Goal: Task Accomplishment & Management: Use online tool/utility

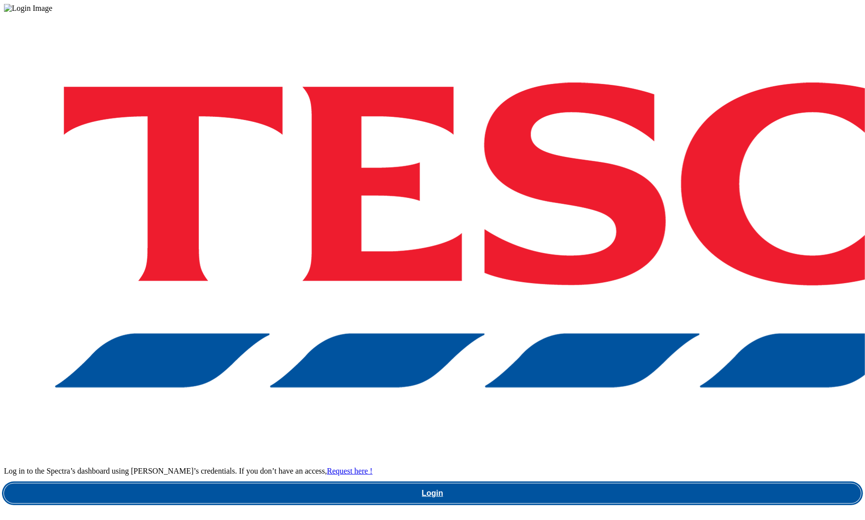
click at [642, 483] on link "Login" at bounding box center [432, 493] width 857 height 20
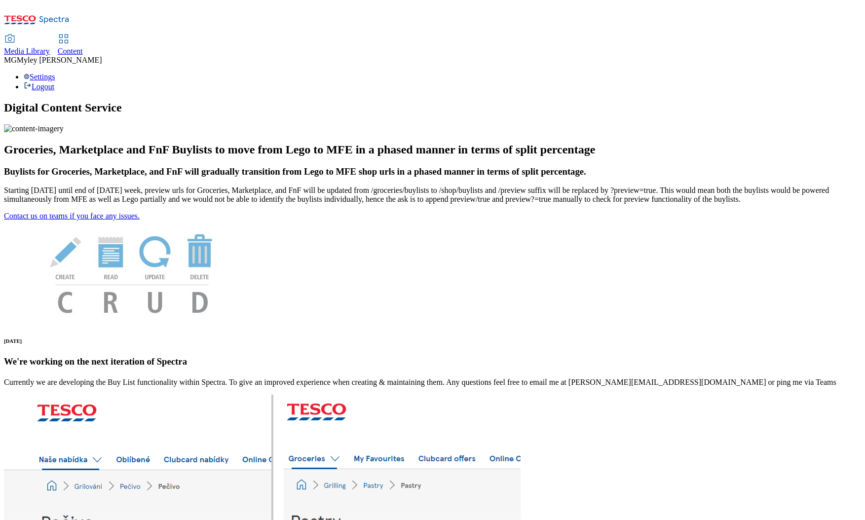
click at [83, 47] on span "Content" at bounding box center [70, 51] width 25 height 8
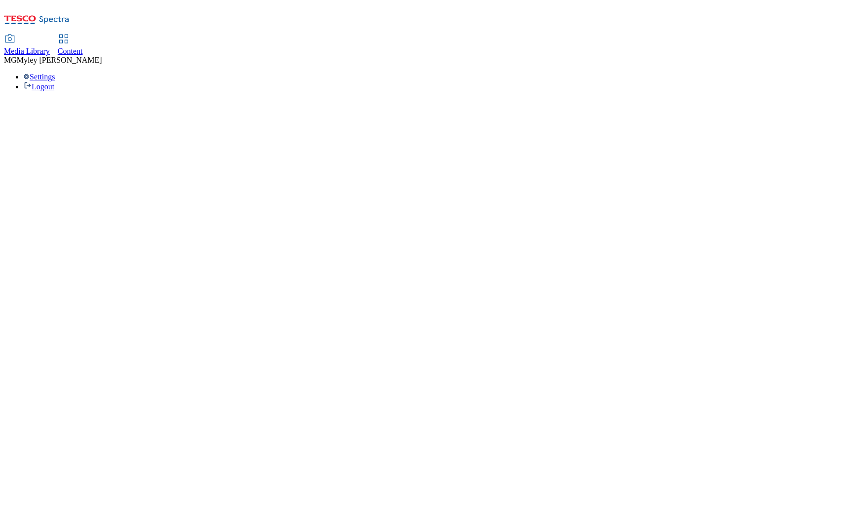
select select "ghs-uk"
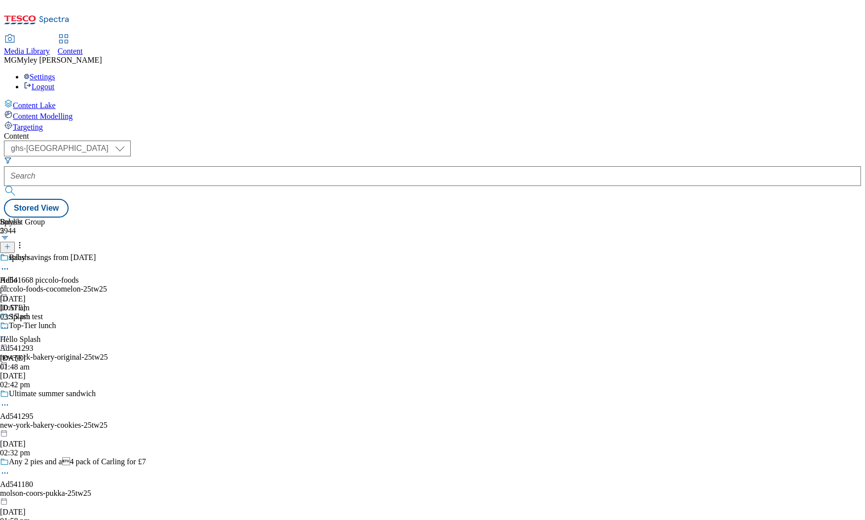
click at [211, 166] on div at bounding box center [432, 176] width 857 height 20
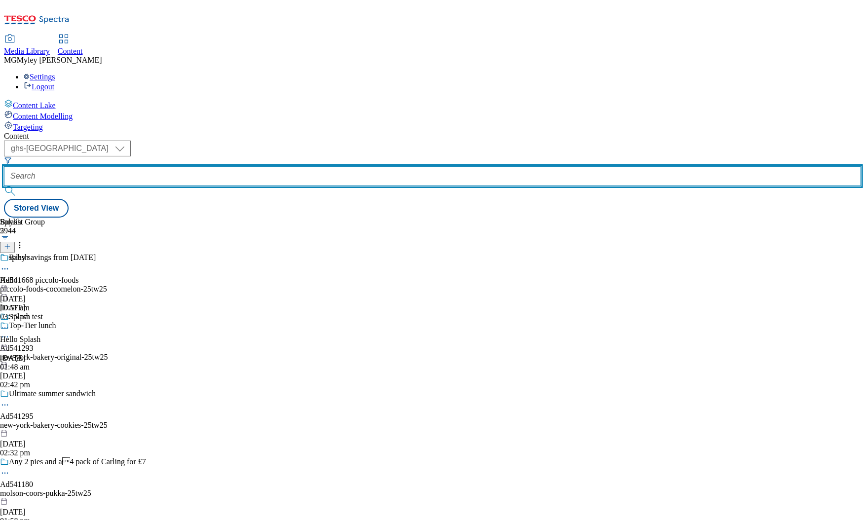
click at [221, 166] on input "text" at bounding box center [432, 176] width 857 height 20
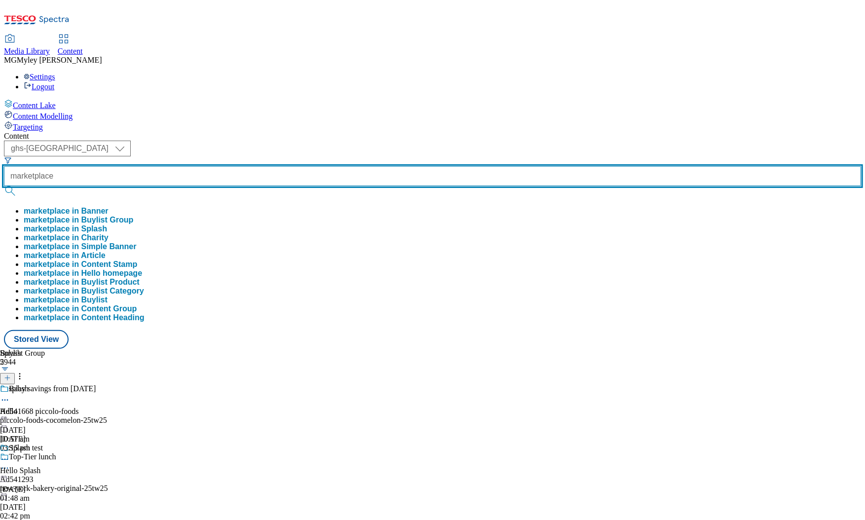
type input "marketplace"
click at [4, 186] on button "submit" at bounding box center [11, 191] width 14 height 10
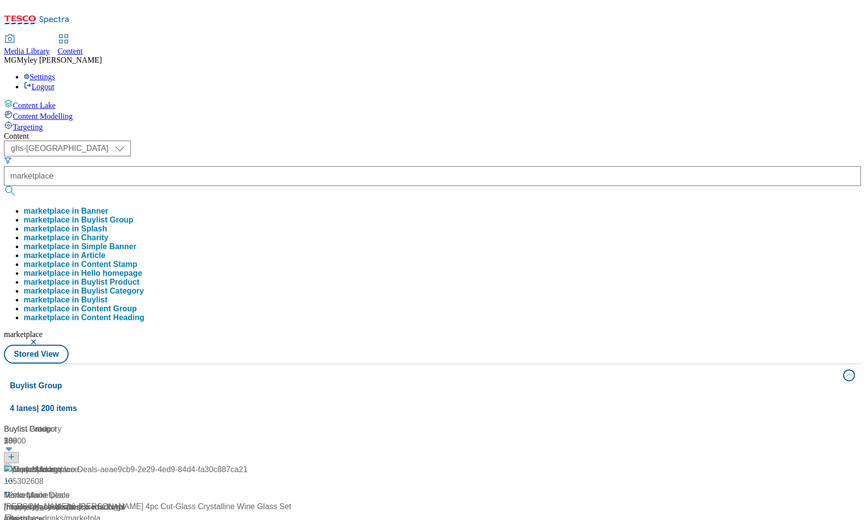
click at [353, 132] on div "Content ( optional ) ghs-roi ghs-uk ghs-uk marketplace marketplace in Banner ma…" at bounding box center [432, 463] width 857 height 662
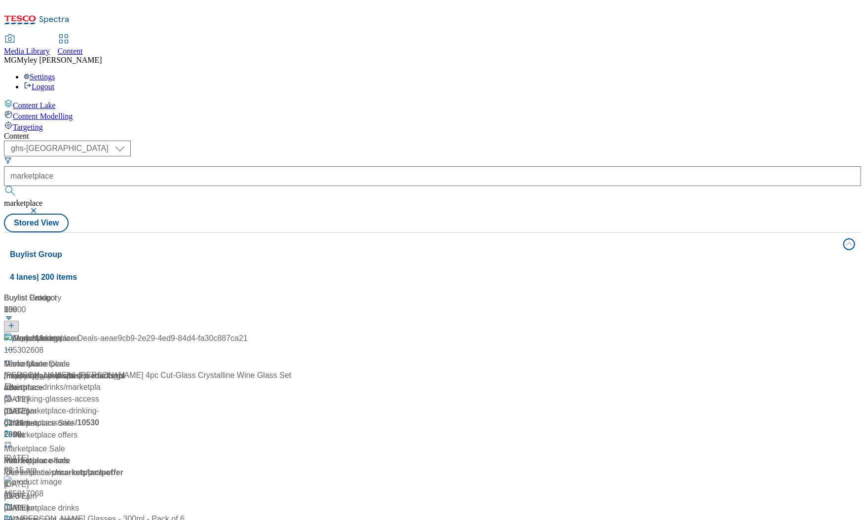
scroll to position [171, 0]
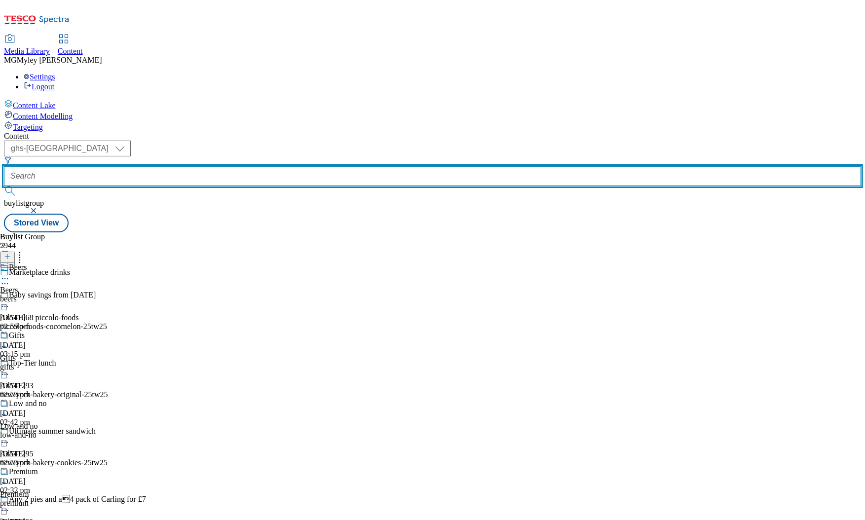
click at [234, 166] on input "text" at bounding box center [432, 176] width 857 height 20
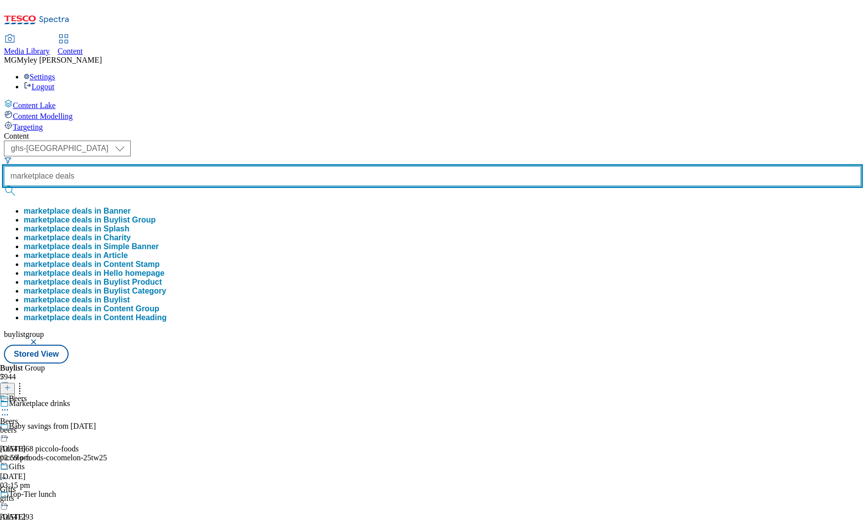
type input "marketplace deals"
click at [4, 186] on button "submit" at bounding box center [11, 191] width 14 height 10
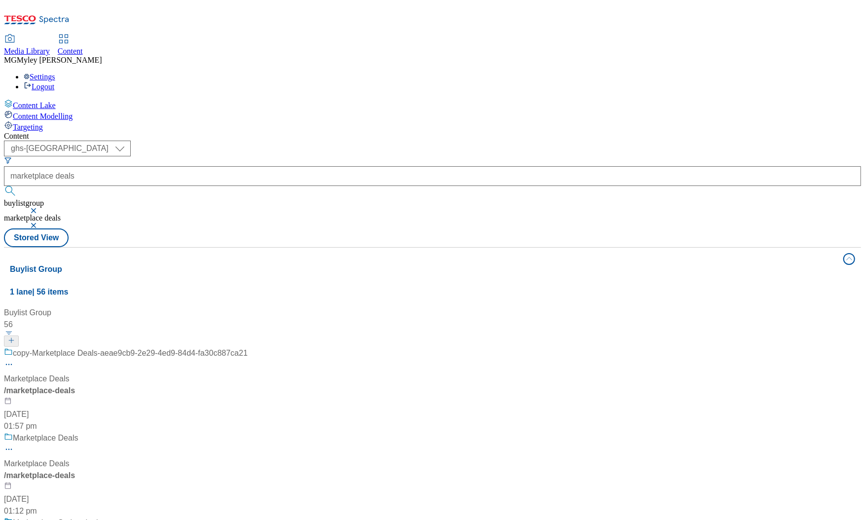
click at [392, 132] on div "Content" at bounding box center [432, 136] width 857 height 9
click at [70, 458] on div "Marketplace Deals" at bounding box center [37, 464] width 66 height 12
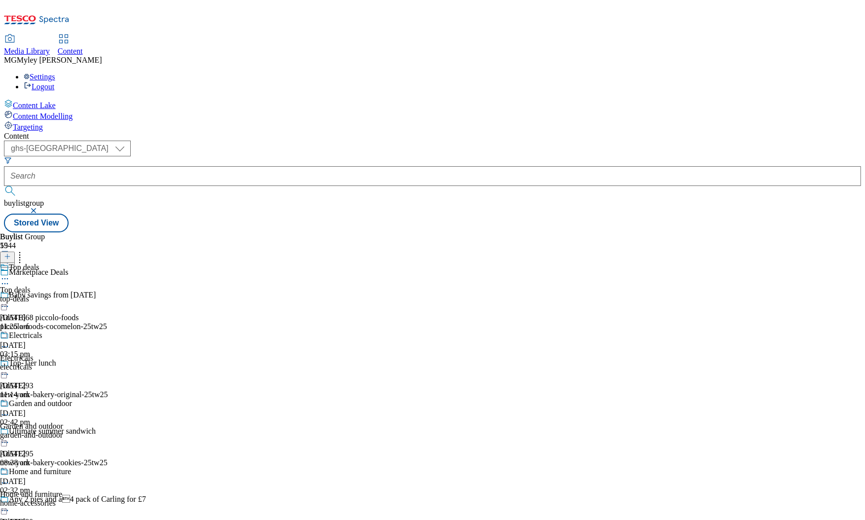
scroll to position [75, 0]
click at [77, 363] on div "electricals" at bounding box center [38, 367] width 77 height 9
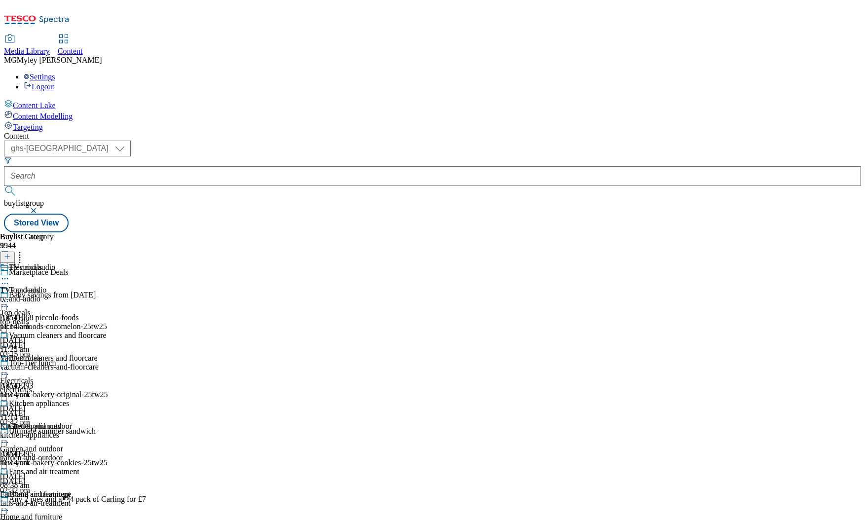
click at [10, 365] on icon at bounding box center [5, 370] width 10 height 10
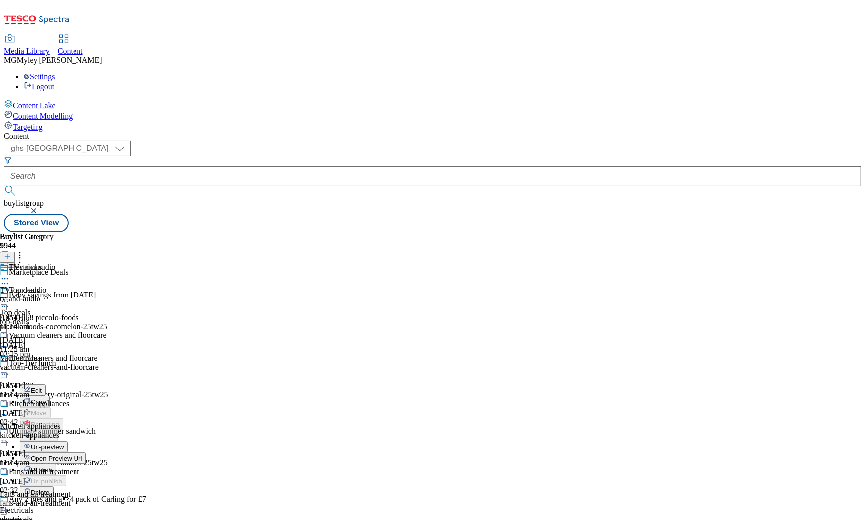
click at [64, 444] on span "Un-preview" at bounding box center [47, 447] width 33 height 7
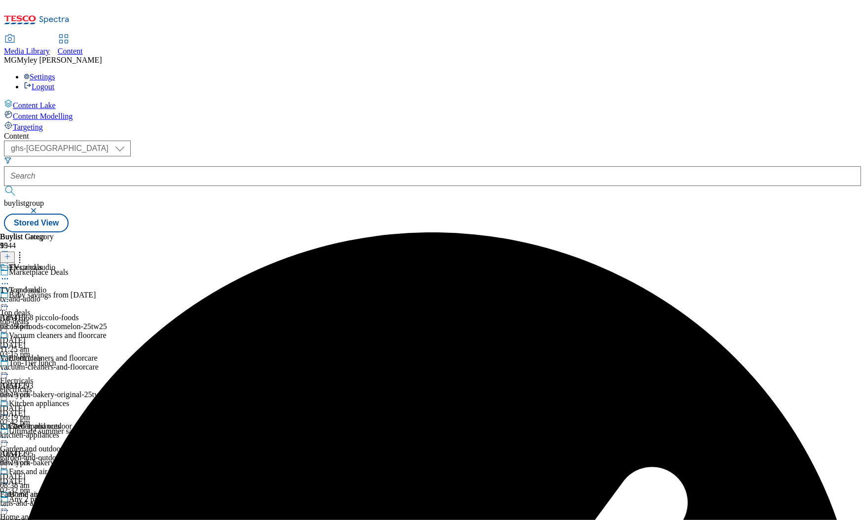
click at [107, 295] on div "tv-and-audio" at bounding box center [53, 299] width 107 height 9
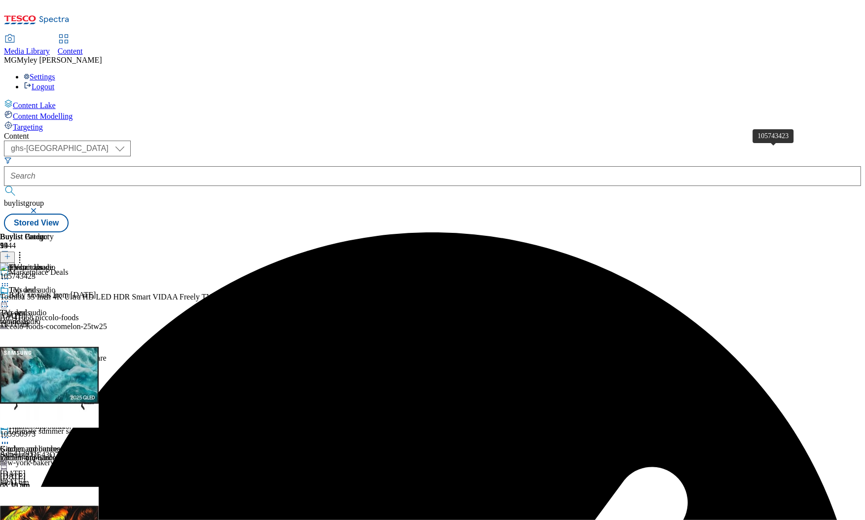
scroll to position [0, 10]
click at [25, 250] on icon at bounding box center [20, 255] width 10 height 10
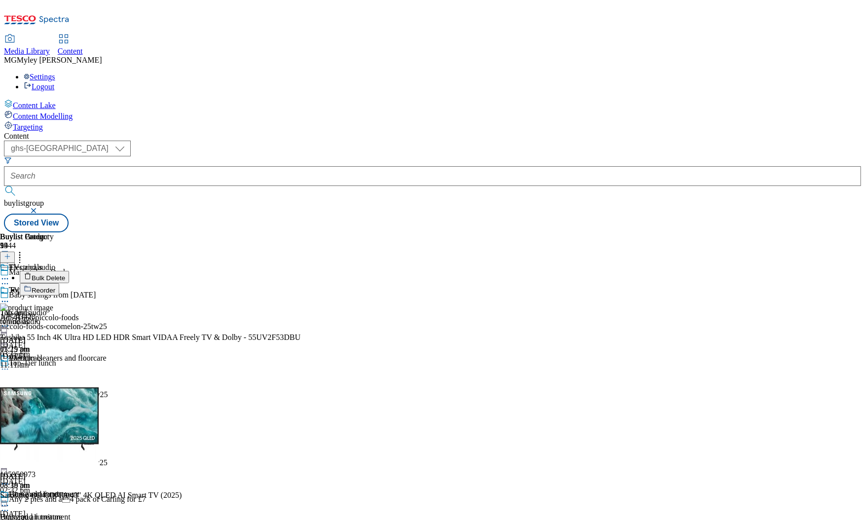
click at [69, 271] on button "Bulk Delete" at bounding box center [44, 277] width 49 height 12
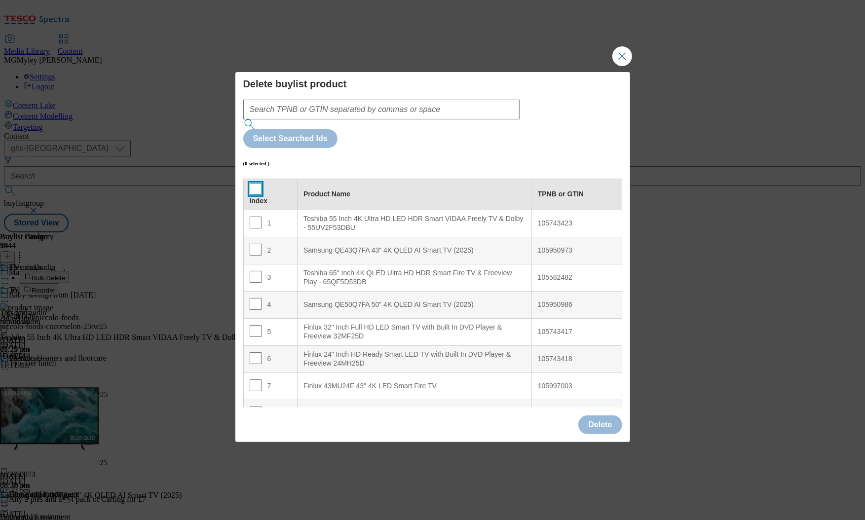
click at [259, 183] on input "Modal" at bounding box center [256, 189] width 12 height 12
checkbox input "true"
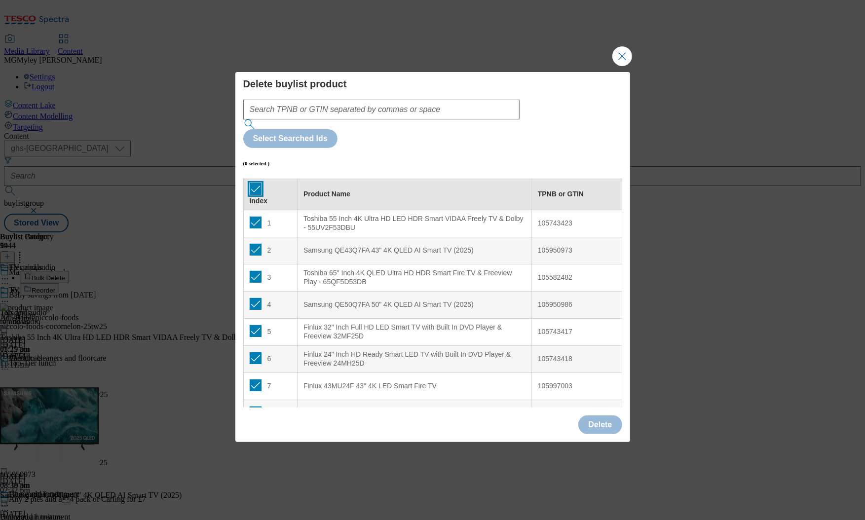
checkbox input "true"
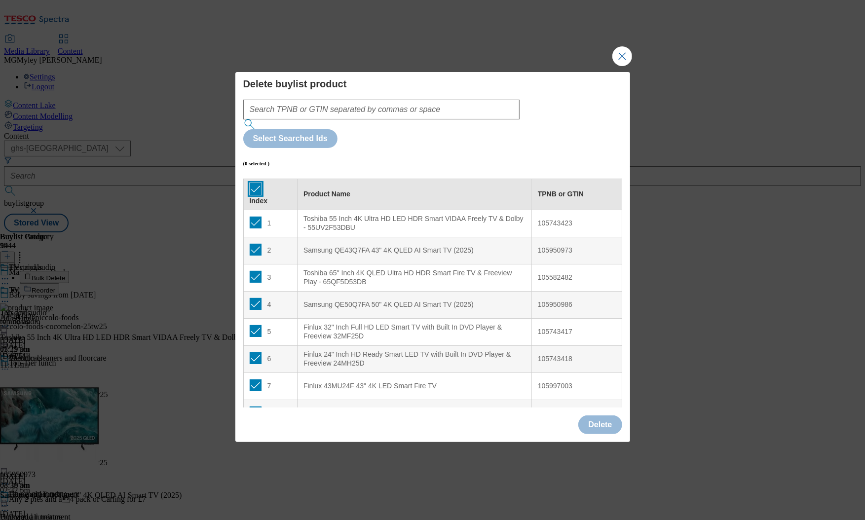
checkbox input "true"
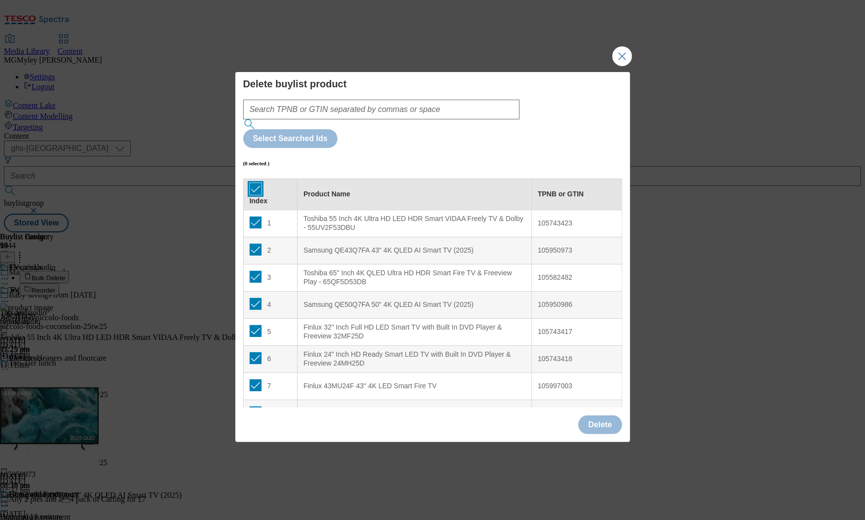
checkbox input "true"
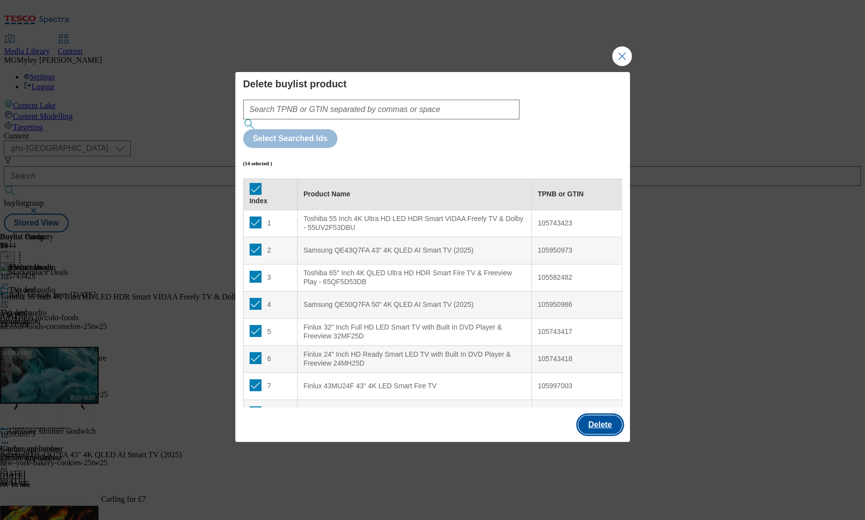
click at [613, 415] on button "Delete" at bounding box center [599, 424] width 43 height 19
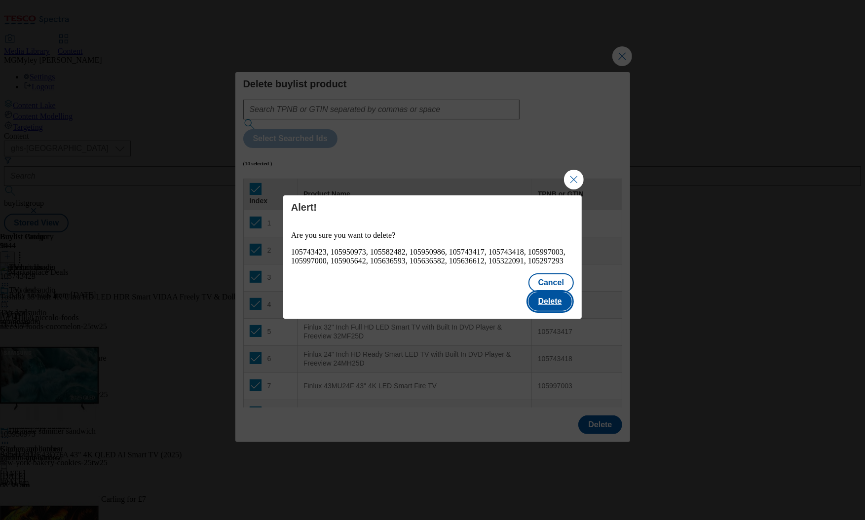
click at [555, 292] on button "Delete" at bounding box center [549, 301] width 43 height 19
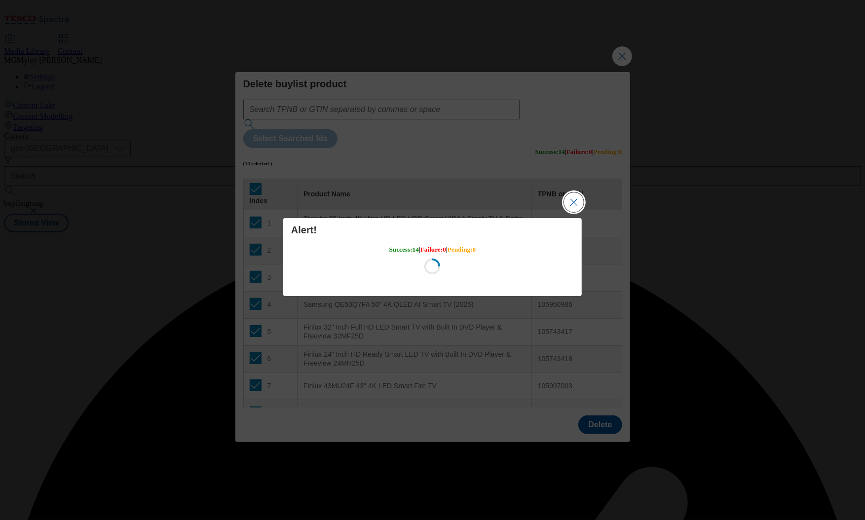
scroll to position [0, 0]
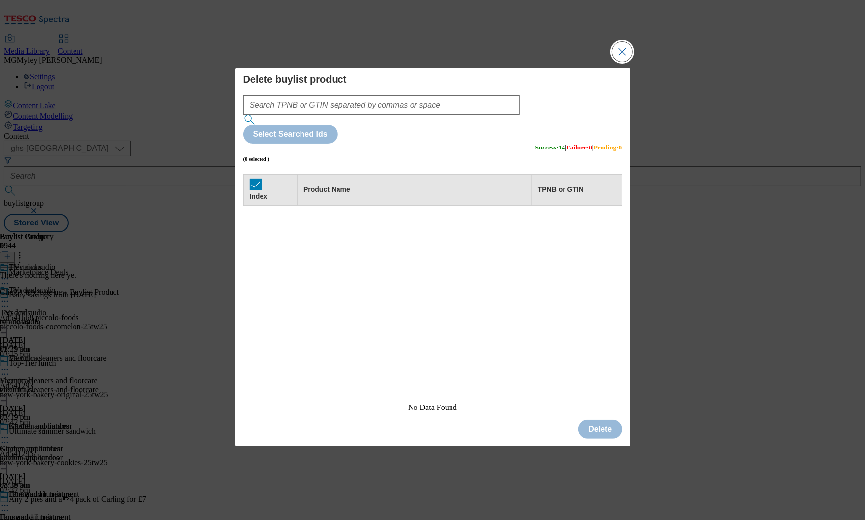
click at [619, 62] on button "Close Modal" at bounding box center [622, 52] width 20 height 20
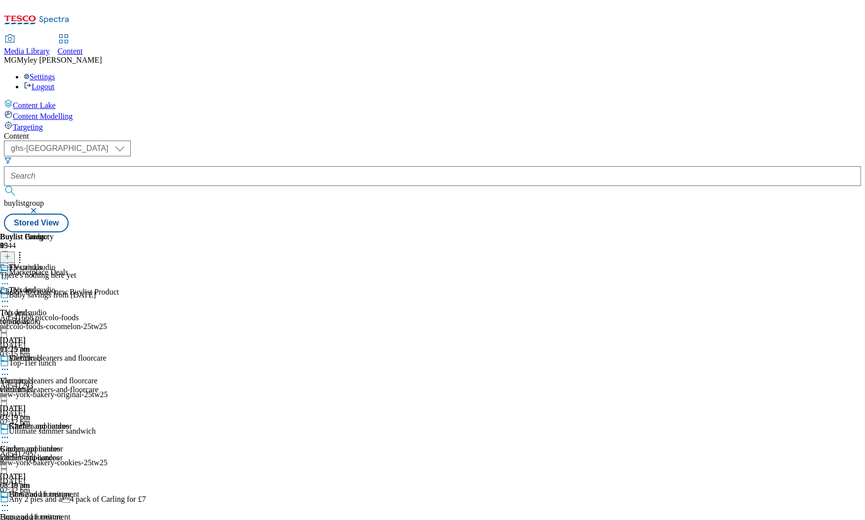
click at [11, 253] on icon at bounding box center [7, 256] width 7 height 7
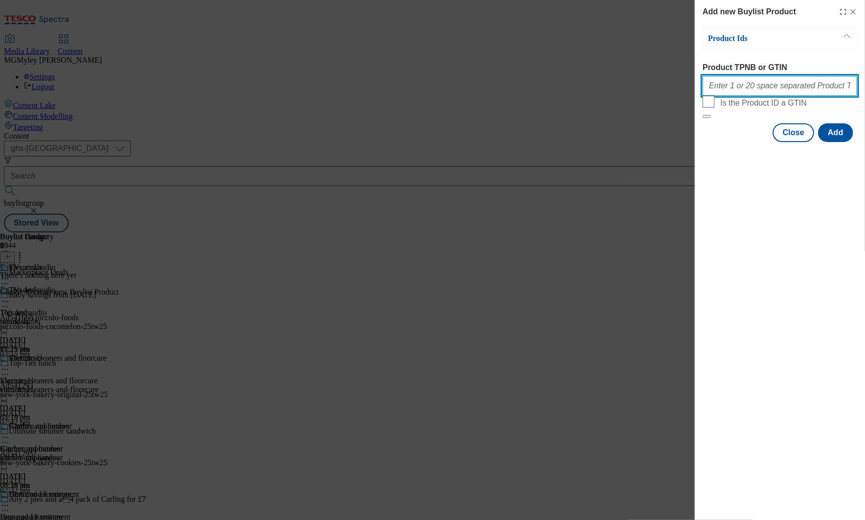
click at [733, 94] on input "Product TPNB or GTIN" at bounding box center [780, 86] width 154 height 20
paste input "105743423 105950973 105582482 105950986 105743417 105743418 105997003 105997000…"
type input "105743423 105950973 105582482 105950986 105743417 105743418 105997003 105997000…"
click at [839, 142] on button "Add" at bounding box center [835, 132] width 35 height 19
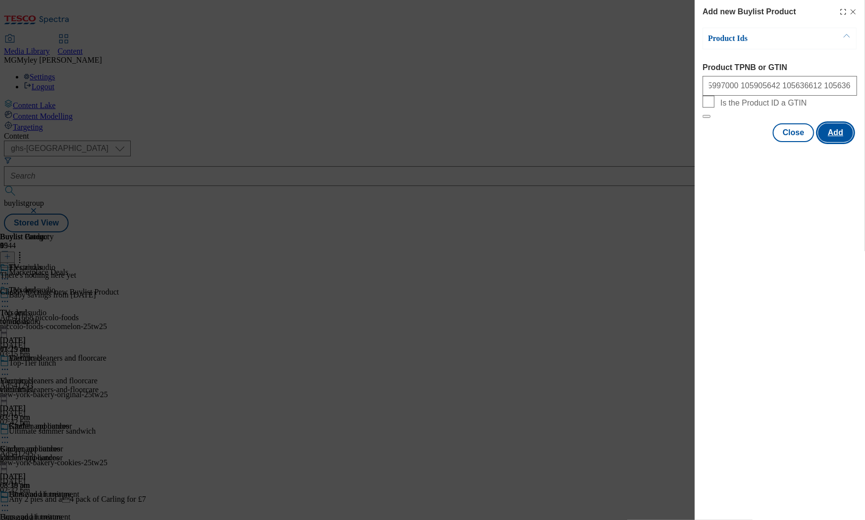
scroll to position [0, 0]
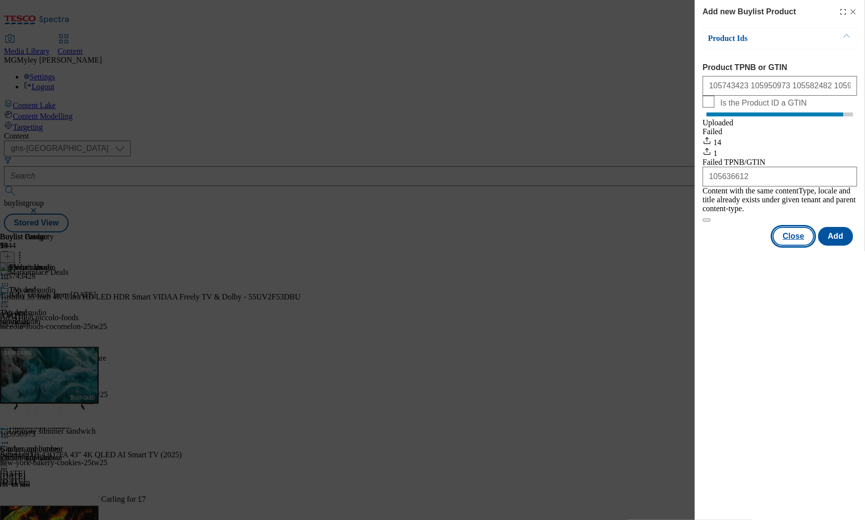
click at [791, 241] on button "Close" at bounding box center [793, 236] width 41 height 19
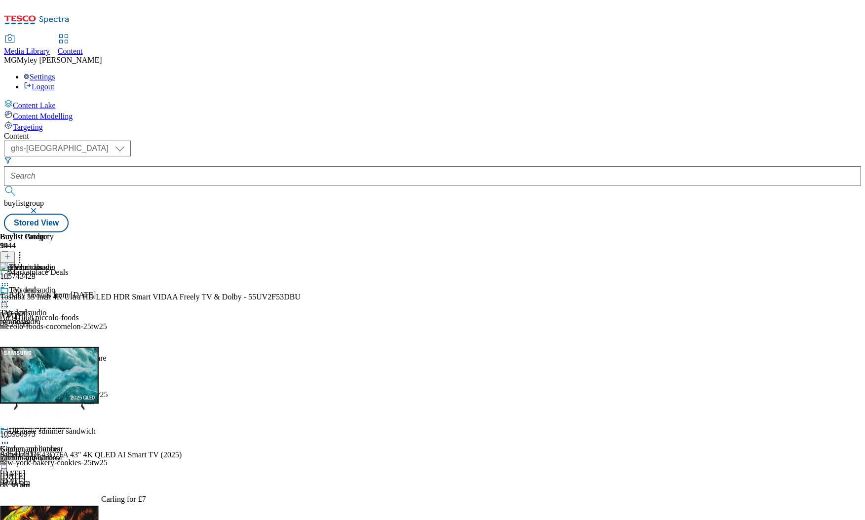
click at [107, 385] on div "vacuum-cleaners-and-floorcare" at bounding box center [53, 389] width 107 height 9
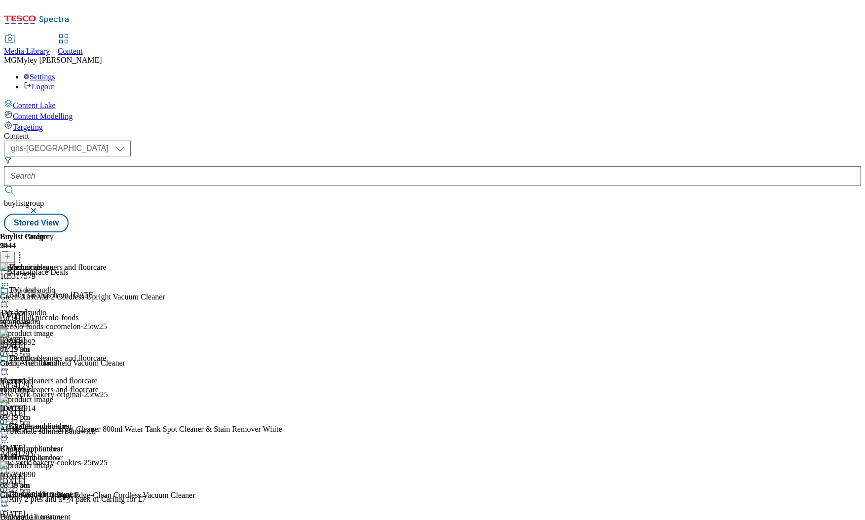
scroll to position [80, 0]
click at [10, 365] on icon at bounding box center [5, 370] width 10 height 10
click at [25, 250] on icon at bounding box center [20, 255] width 10 height 10
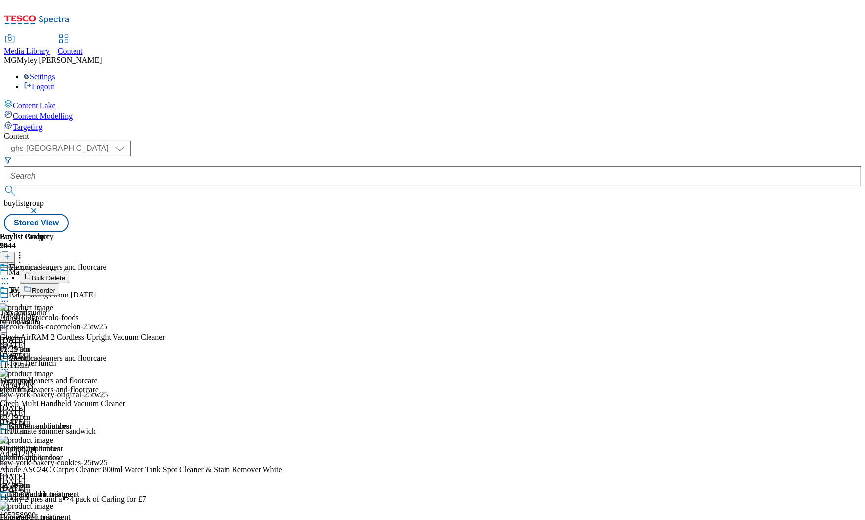
click at [366, 271] on li "Bulk Delete" at bounding box center [193, 277] width 346 height 12
click at [65, 274] on span "Bulk Delete" at bounding box center [49, 277] width 34 height 7
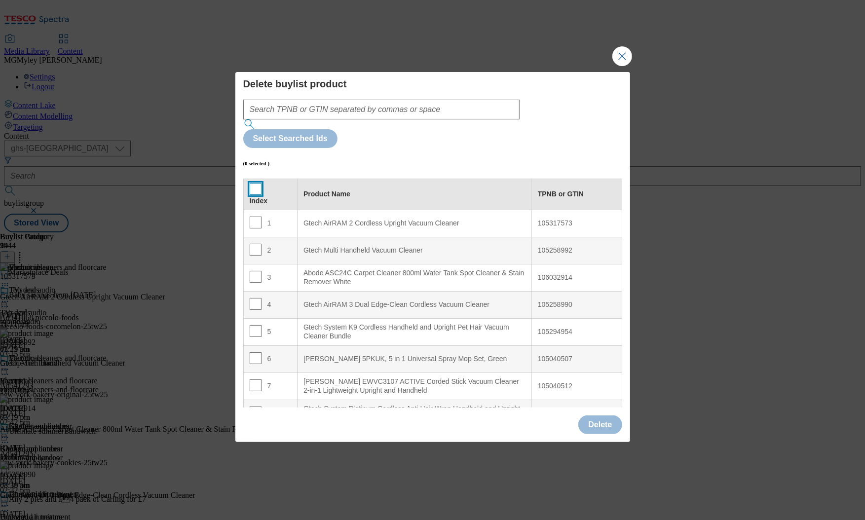
click at [255, 183] on input "Modal" at bounding box center [256, 189] width 12 height 12
checkbox input "true"
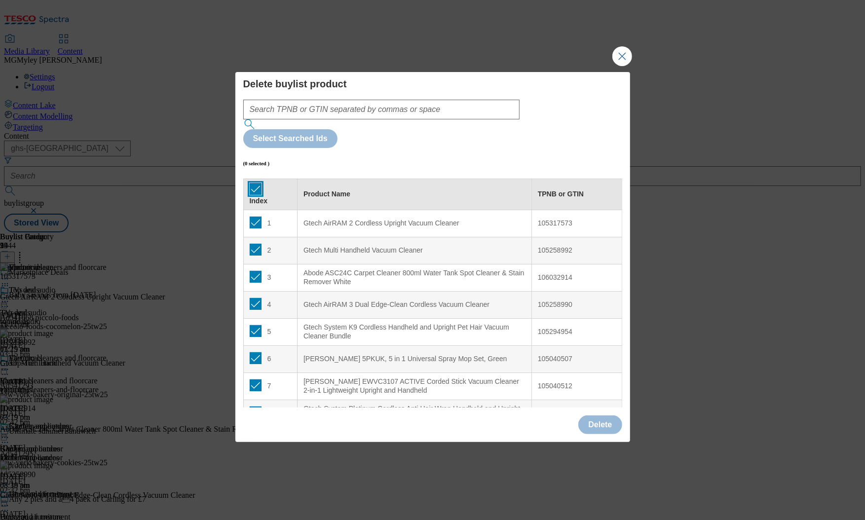
checkbox input "true"
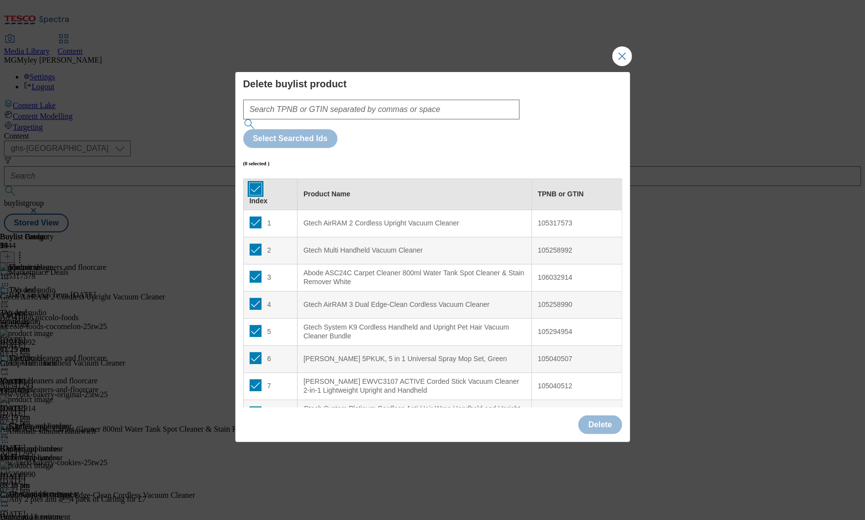
checkbox input "true"
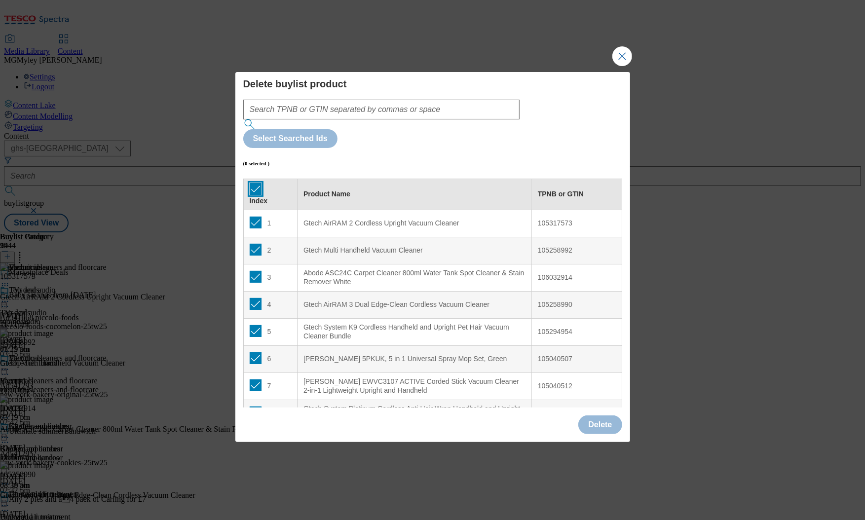
checkbox input "true"
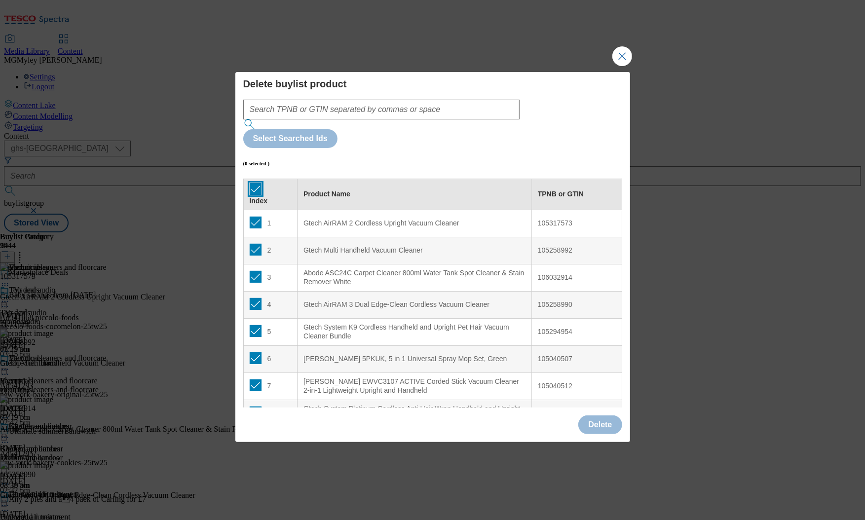
checkbox input "true"
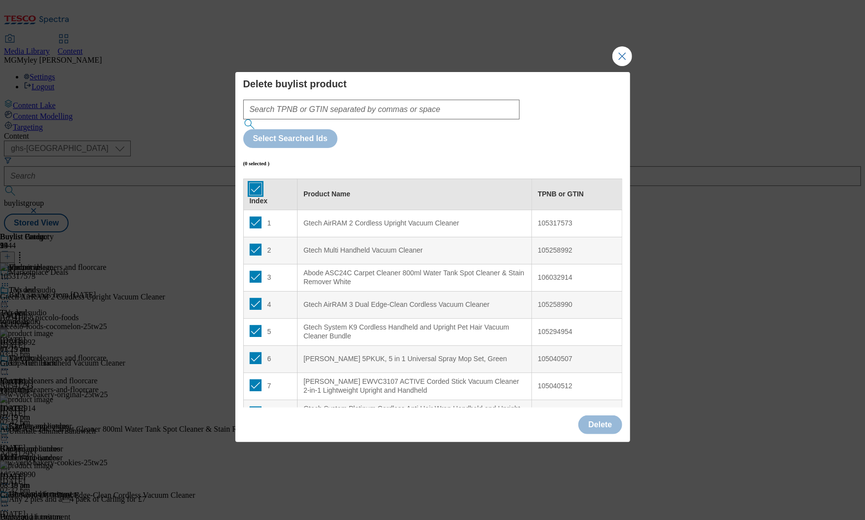
checkbox input "true"
click at [601, 415] on button "Delete" at bounding box center [599, 424] width 43 height 19
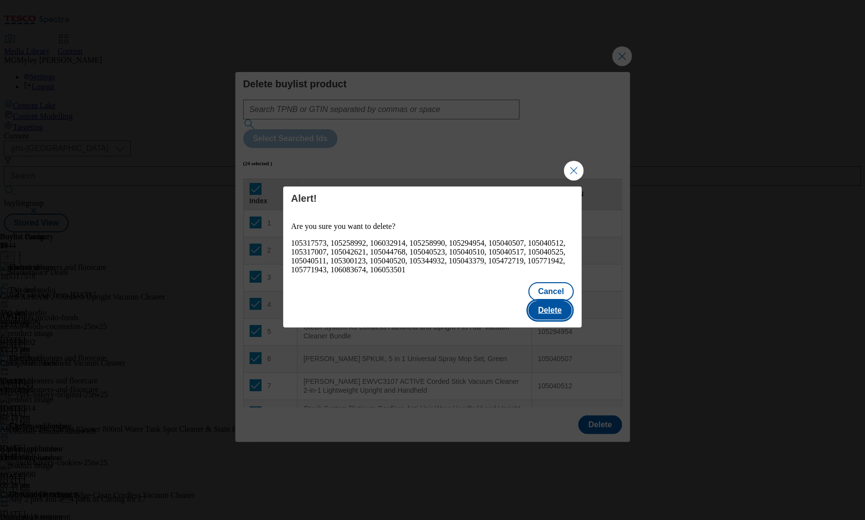
click at [557, 305] on button "Delete" at bounding box center [549, 310] width 43 height 19
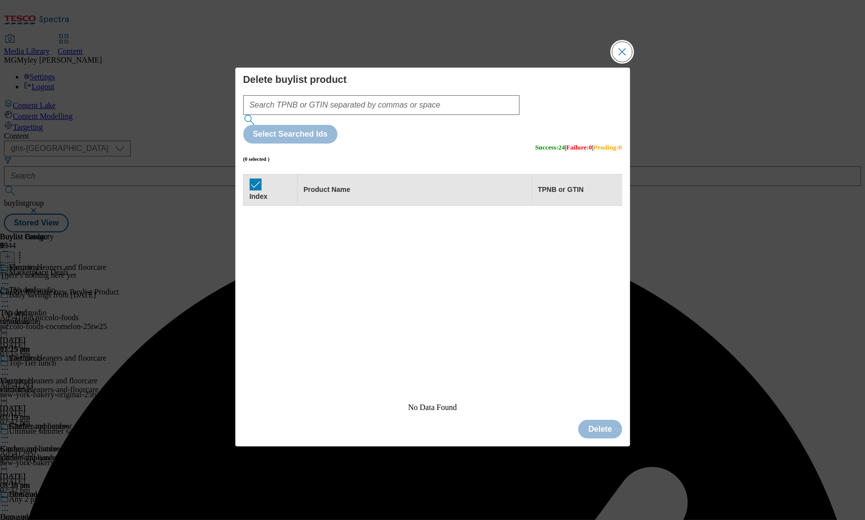
click at [617, 62] on button "Close Modal" at bounding box center [622, 52] width 20 height 20
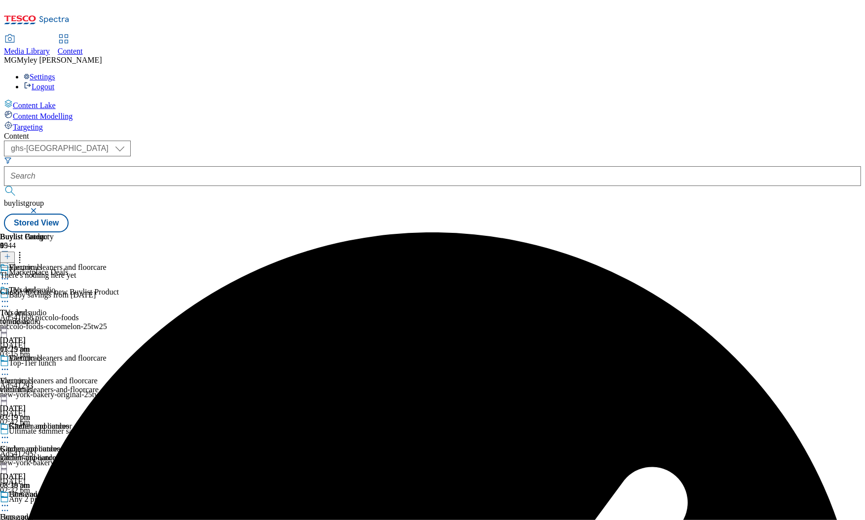
scroll to position [0, 10]
click at [11, 253] on icon at bounding box center [7, 256] width 7 height 7
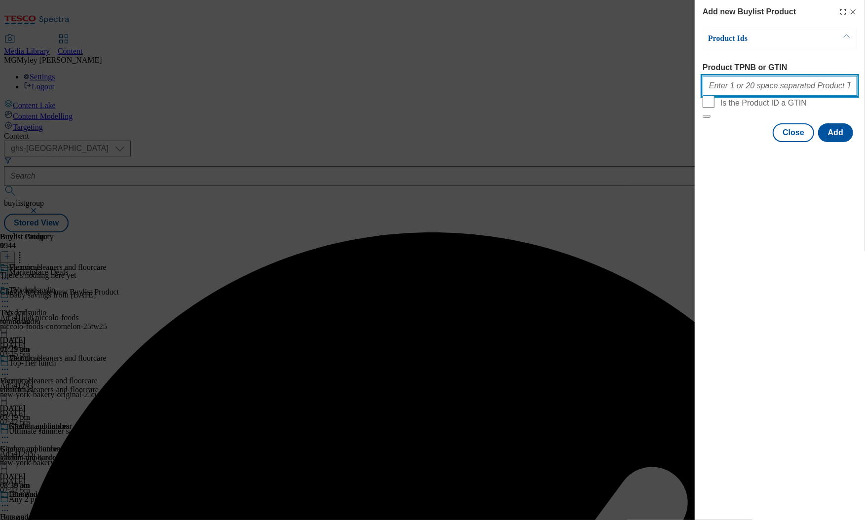
click at [741, 88] on input "Product TPNB or GTIN" at bounding box center [780, 86] width 154 height 20
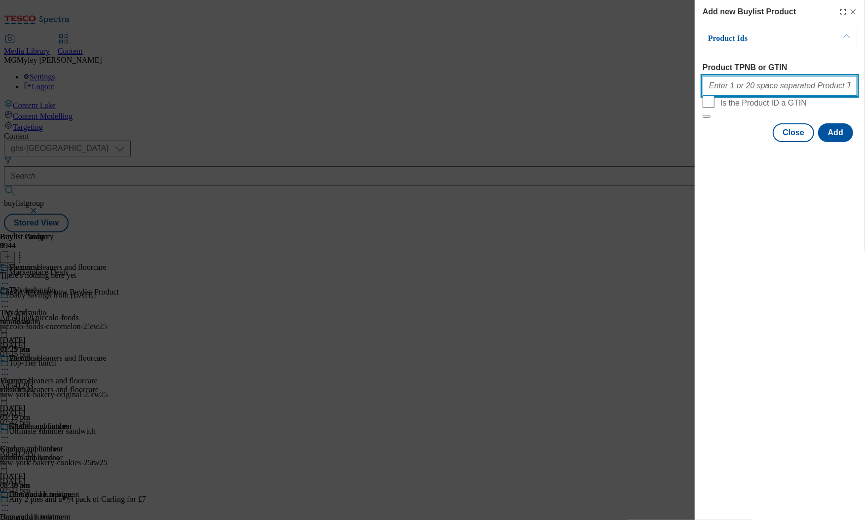
paste input "105317573 105258992 106032914 105258990 105294954 105040507 105040512 105317007…"
type input "105317573 105258992 106032914 105258990 105294954 105040507 105040512 105317007…"
click at [850, 142] on button "Add" at bounding box center [835, 132] width 35 height 19
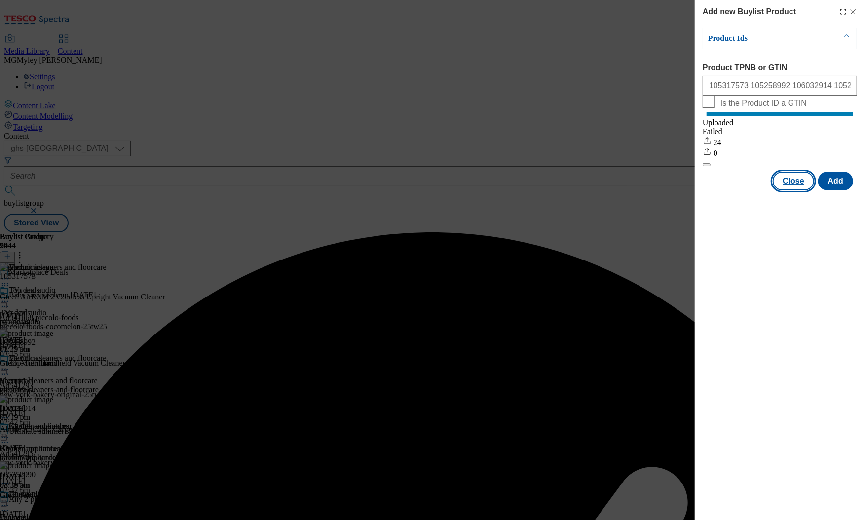
click at [792, 190] on button "Close" at bounding box center [793, 181] width 41 height 19
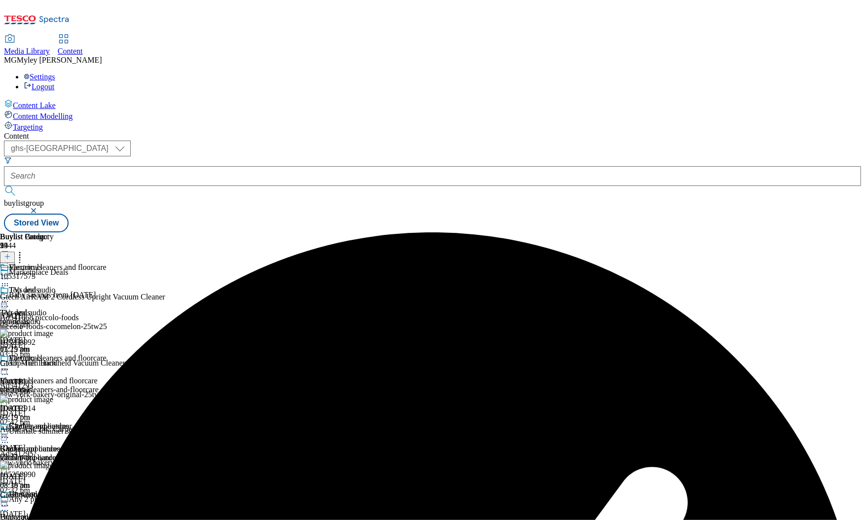
scroll to position [116, 0]
click at [107, 453] on div "kitchen-appliances" at bounding box center [53, 457] width 107 height 9
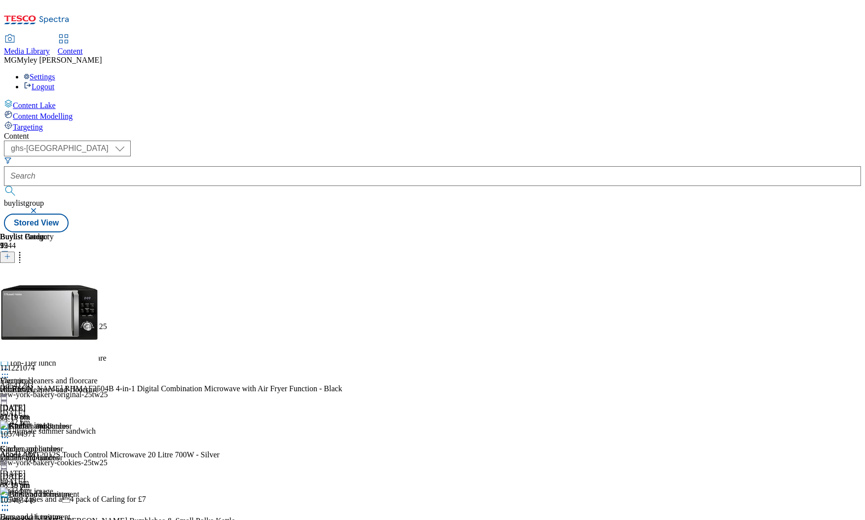
click at [25, 250] on icon at bounding box center [20, 255] width 10 height 10
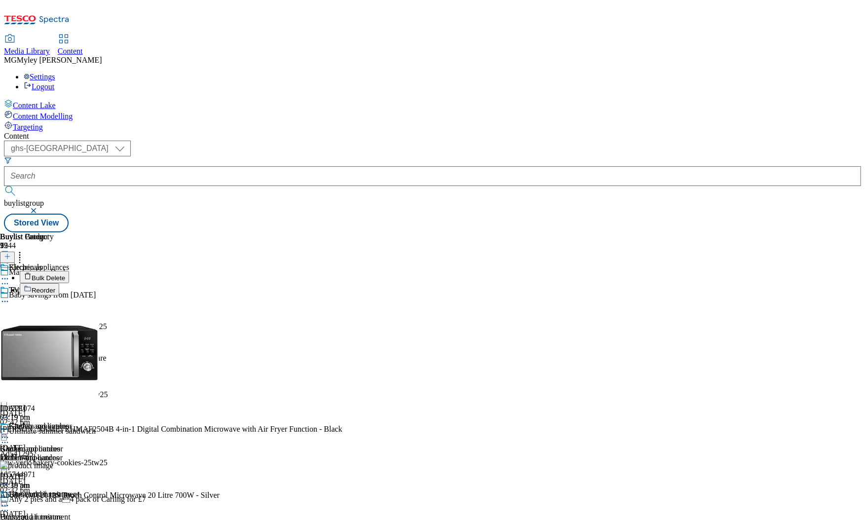
click at [515, 271] on li "Bulk Delete" at bounding box center [267, 277] width 495 height 12
click at [65, 274] on span "Bulk Delete" at bounding box center [49, 277] width 34 height 7
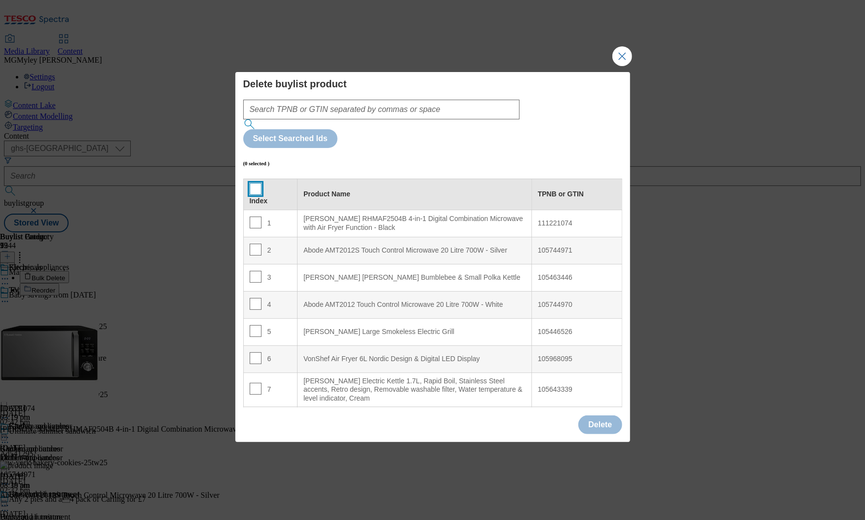
click at [254, 183] on input "Modal" at bounding box center [256, 189] width 12 height 12
checkbox input "true"
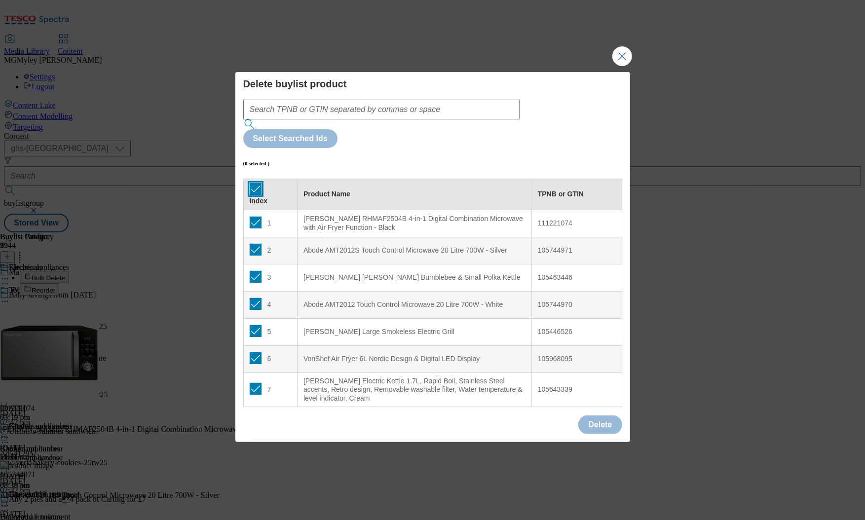
checkbox input "true"
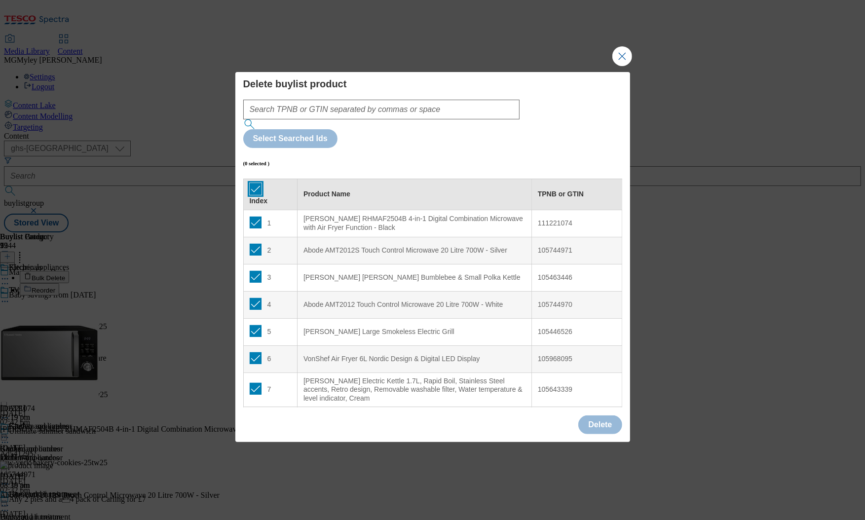
checkbox input "true"
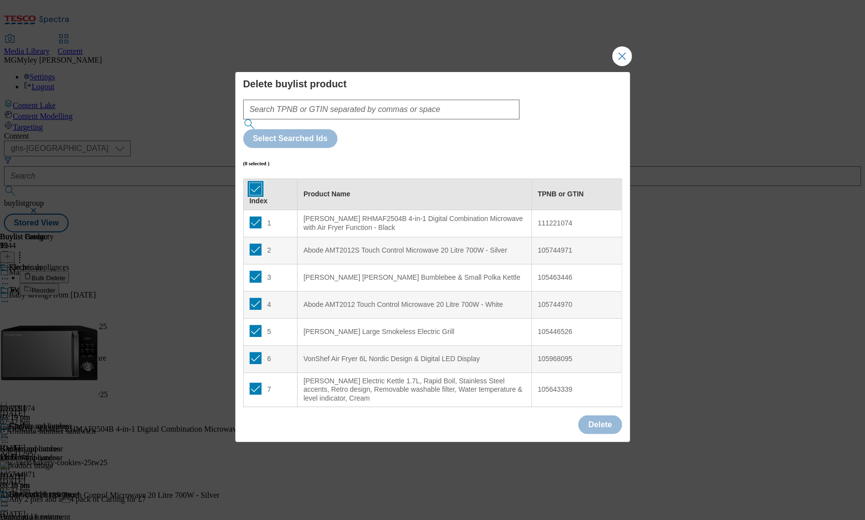
checkbox input "true"
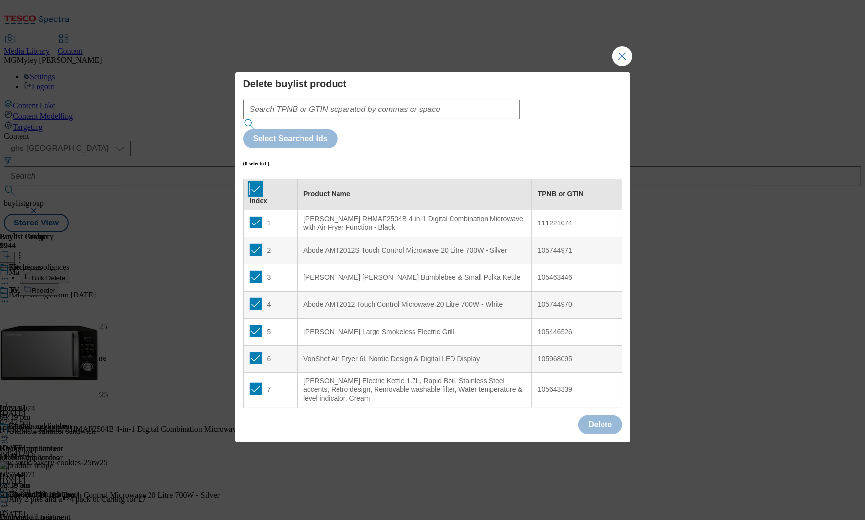
checkbox input "true"
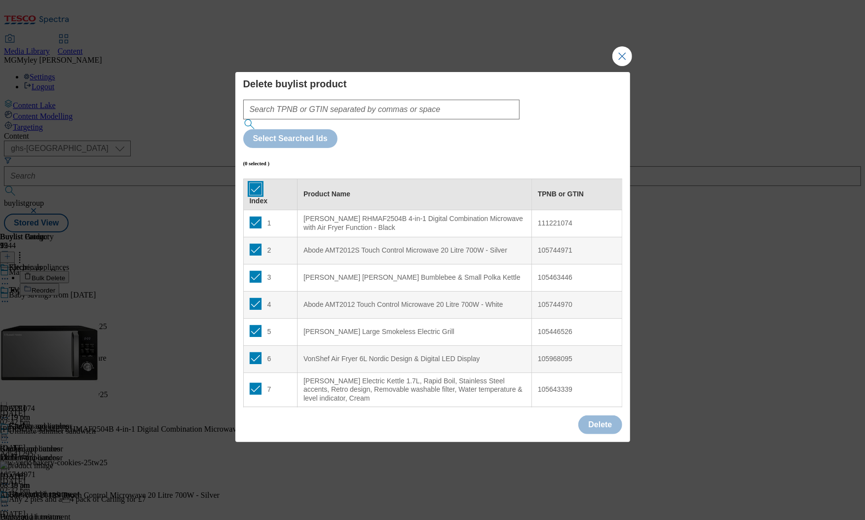
checkbox input "true"
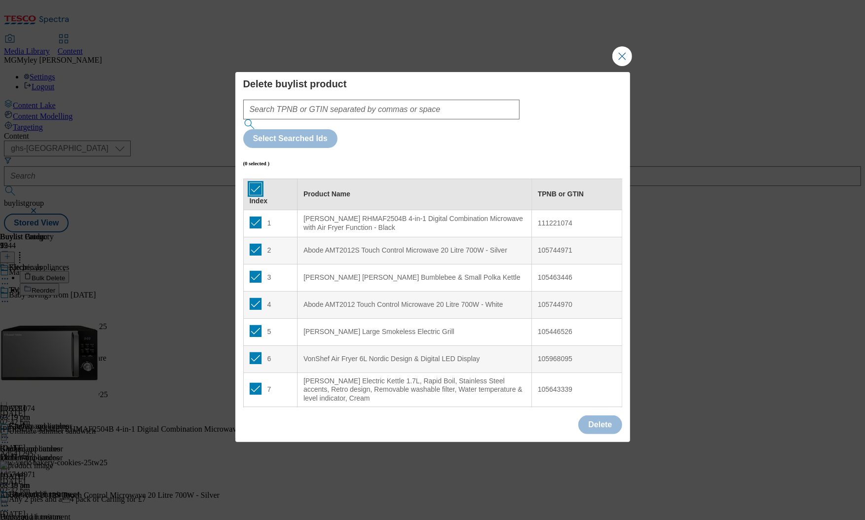
checkbox input "true"
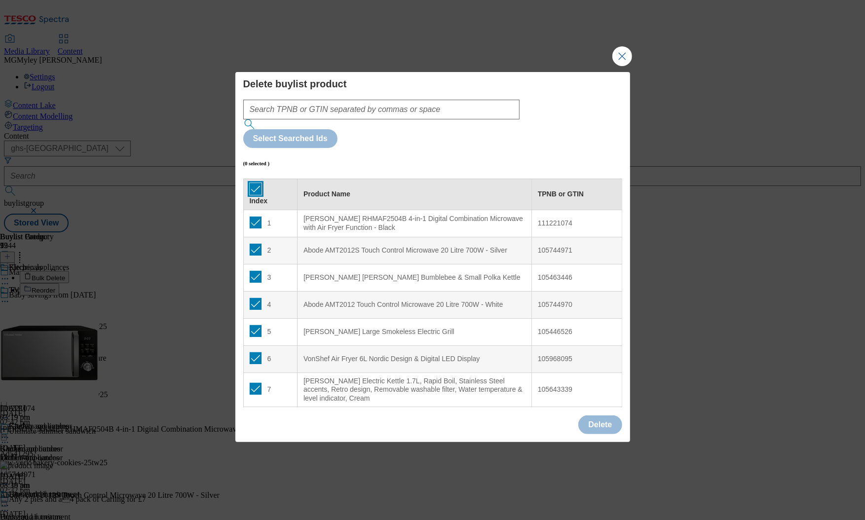
checkbox input "true"
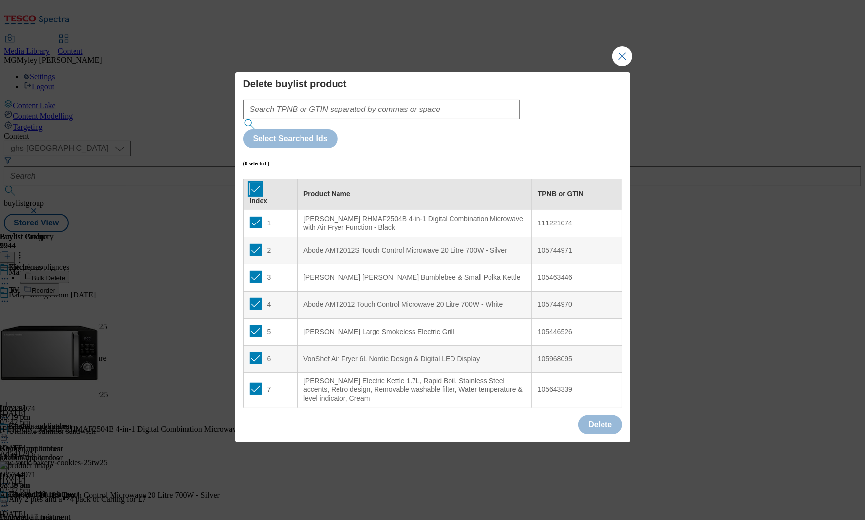
checkbox input "true"
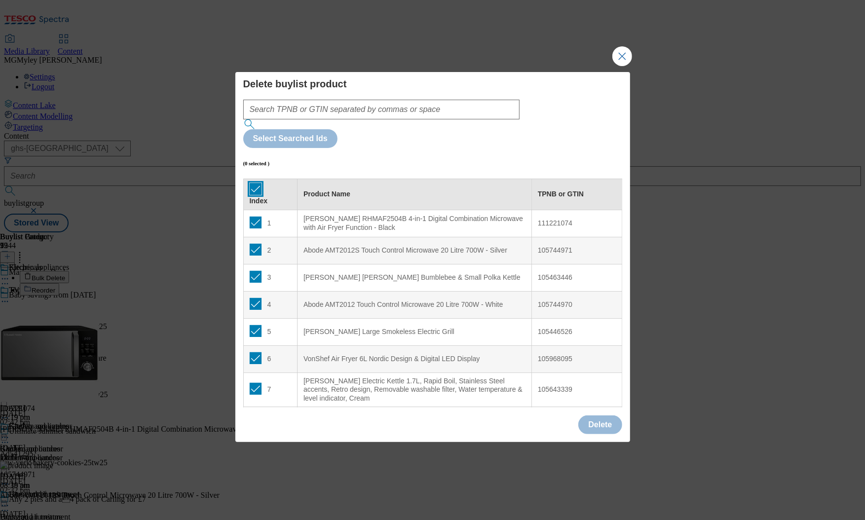
checkbox input "true"
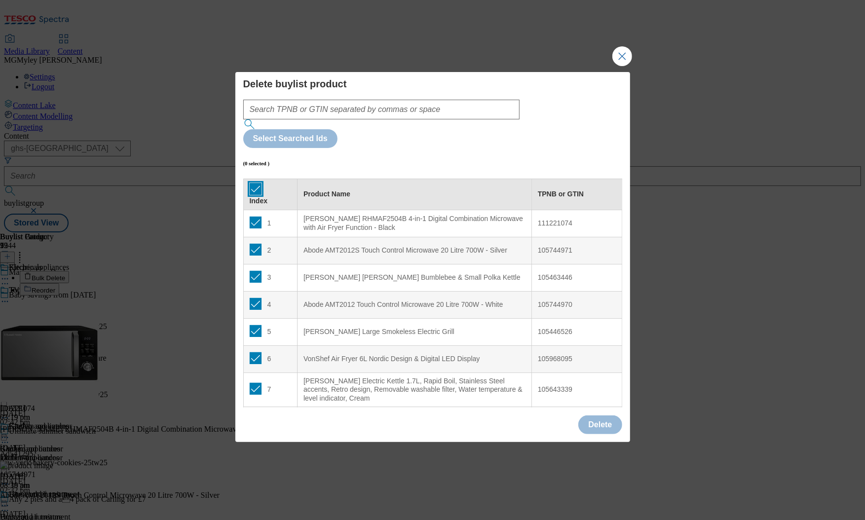
checkbox input "true"
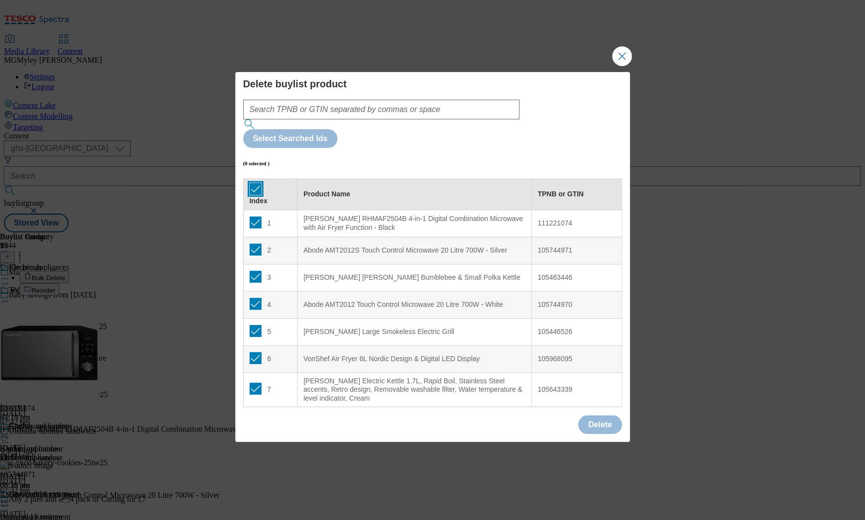
checkbox input "true"
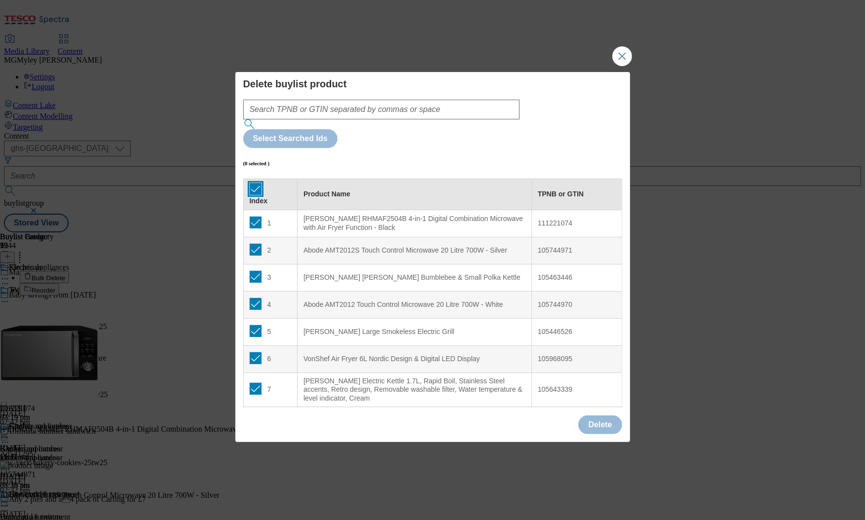
checkbox input "true"
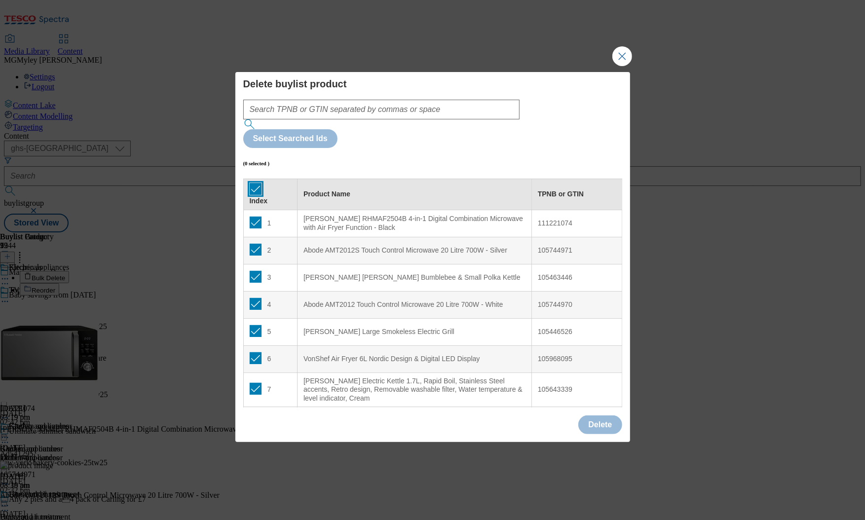
checkbox input "true"
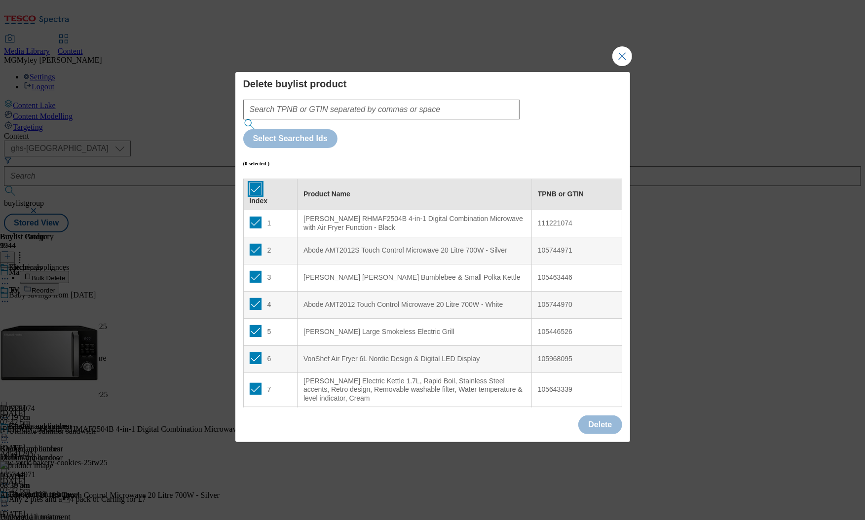
checkbox input "true"
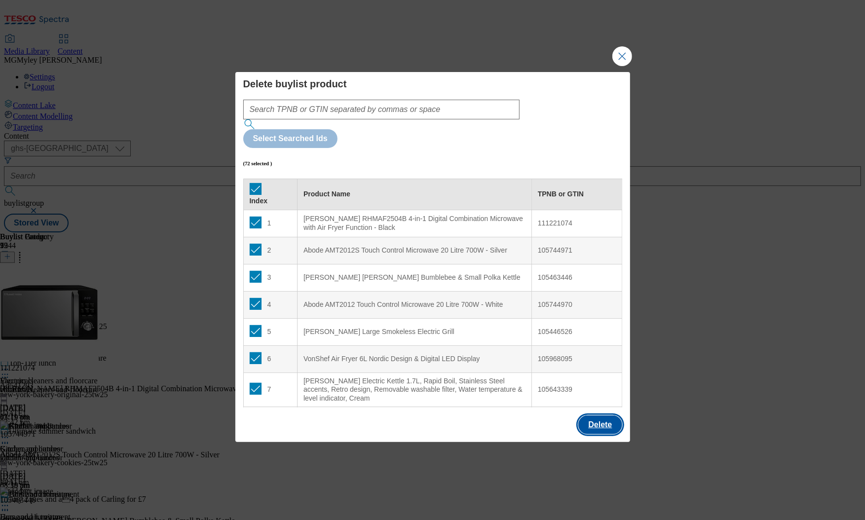
click at [590, 415] on button "Delete" at bounding box center [599, 424] width 43 height 19
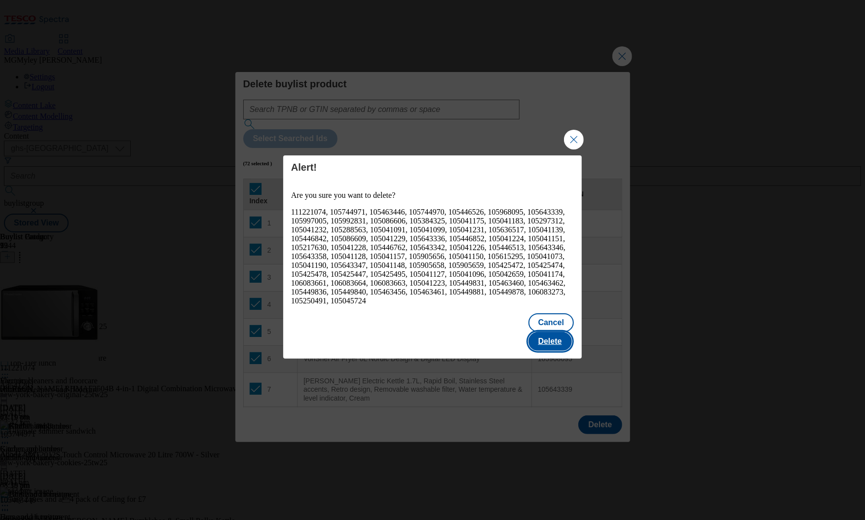
click at [557, 333] on button "Delete" at bounding box center [549, 341] width 43 height 19
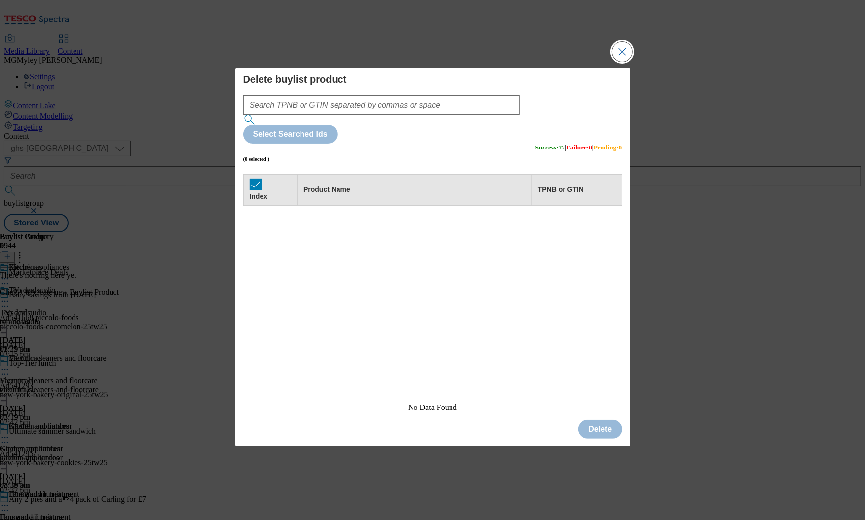
click at [628, 62] on button "Close Modal" at bounding box center [622, 52] width 20 height 20
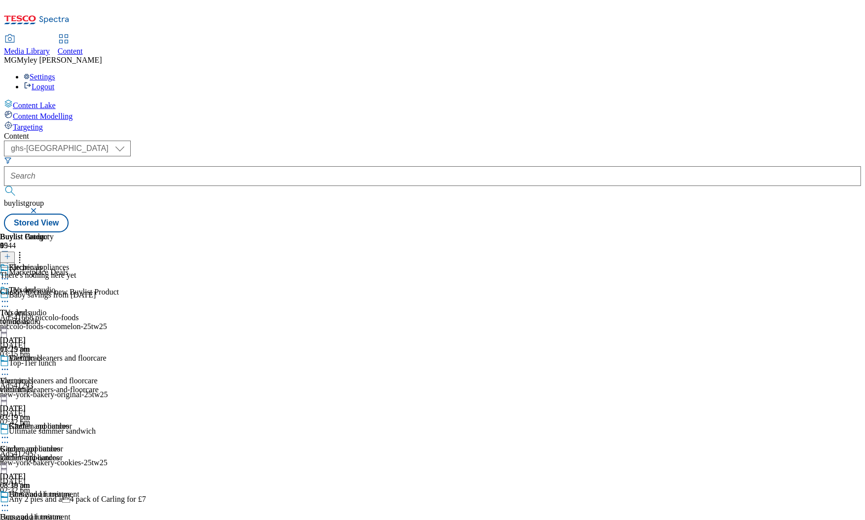
click at [11, 253] on icon at bounding box center [7, 256] width 7 height 7
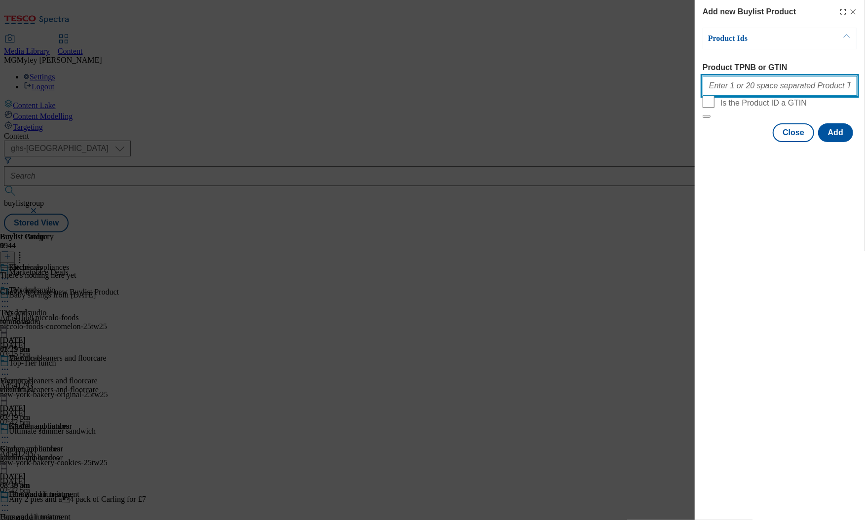
click at [728, 86] on input "Product TPNB or GTIN" at bounding box center [780, 86] width 154 height 20
paste input "111221074 105744971 105463446 105744970 105446526 105968095 105643339 105997005…"
type input "111221074 105744971 105463446 105744970 105446526 105968095 105643339 105997005…"
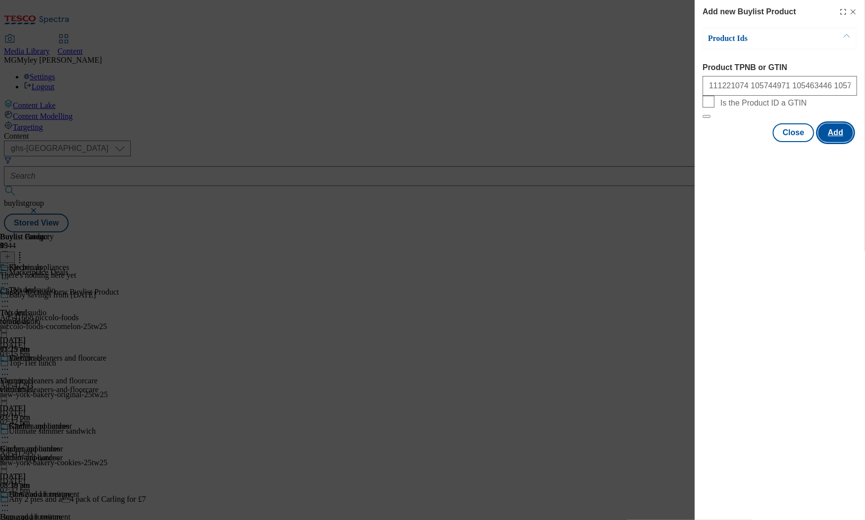
click at [848, 142] on button "Add" at bounding box center [835, 132] width 35 height 19
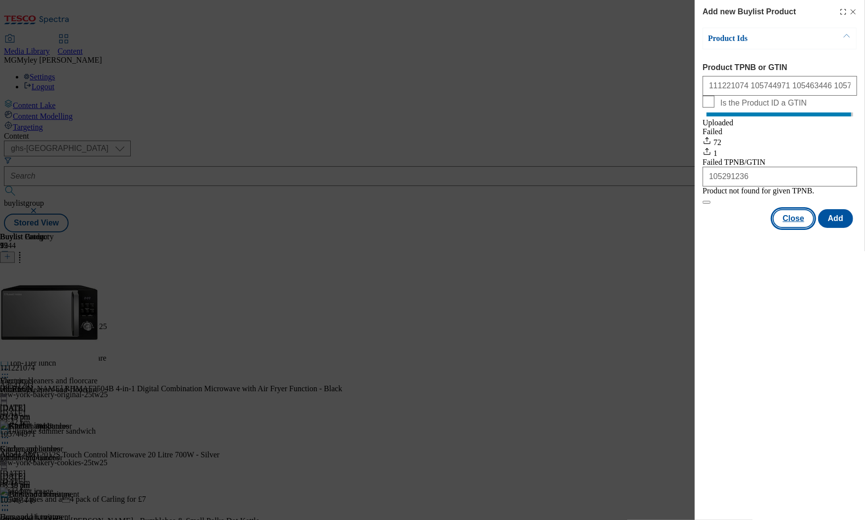
click at [798, 228] on button "Close" at bounding box center [793, 218] width 41 height 19
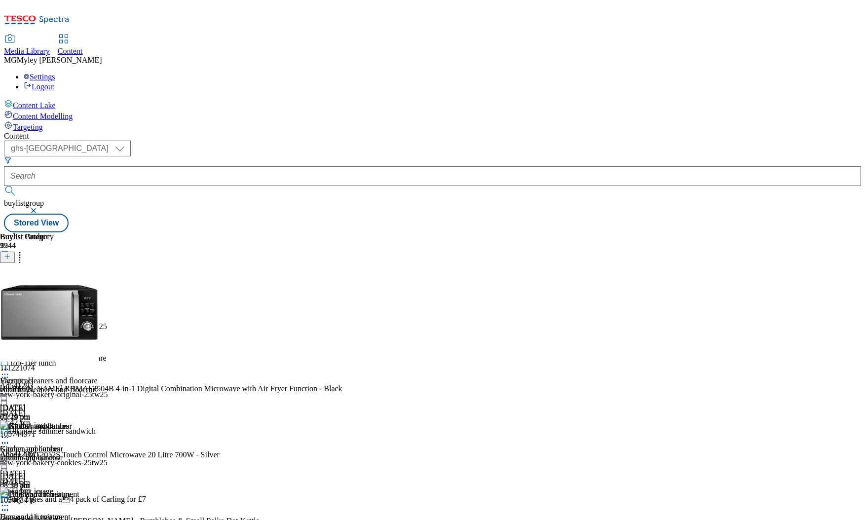
scroll to position [223, 0]
click at [79, 490] on span "Fans and air treatment" at bounding box center [44, 495] width 71 height 11
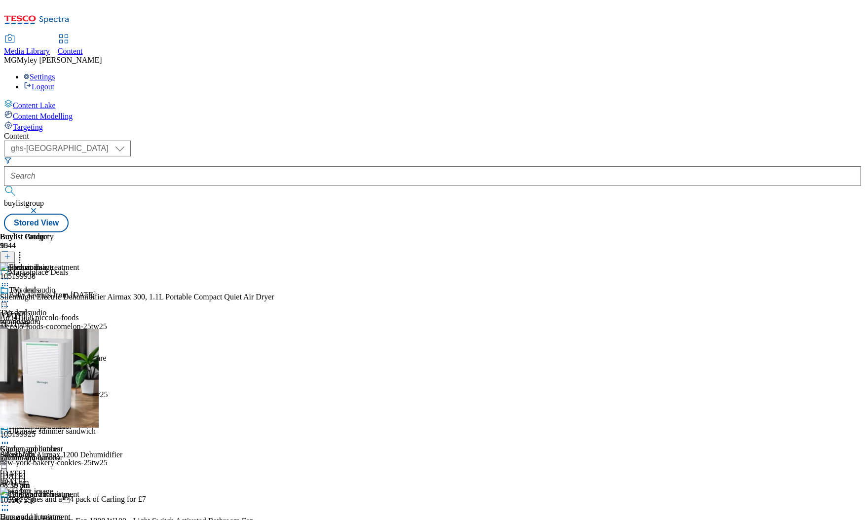
click at [25, 250] on icon at bounding box center [20, 255] width 10 height 10
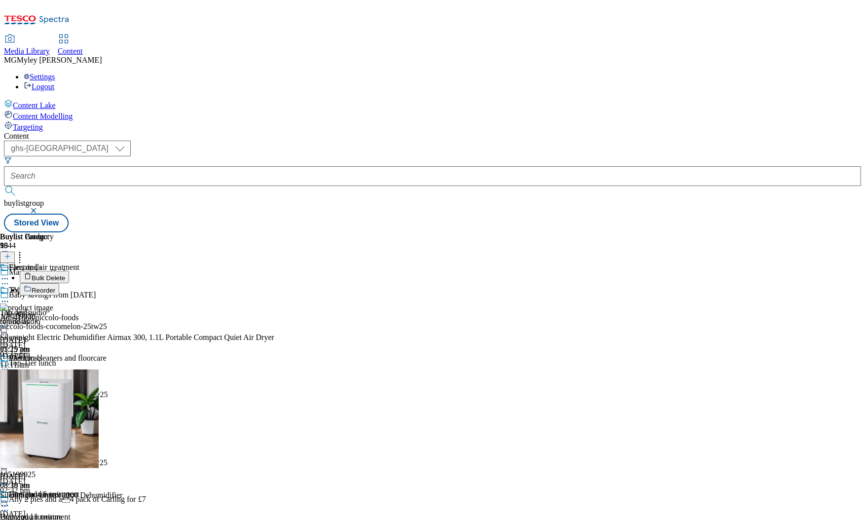
click at [65, 274] on span "Bulk Delete" at bounding box center [49, 277] width 34 height 7
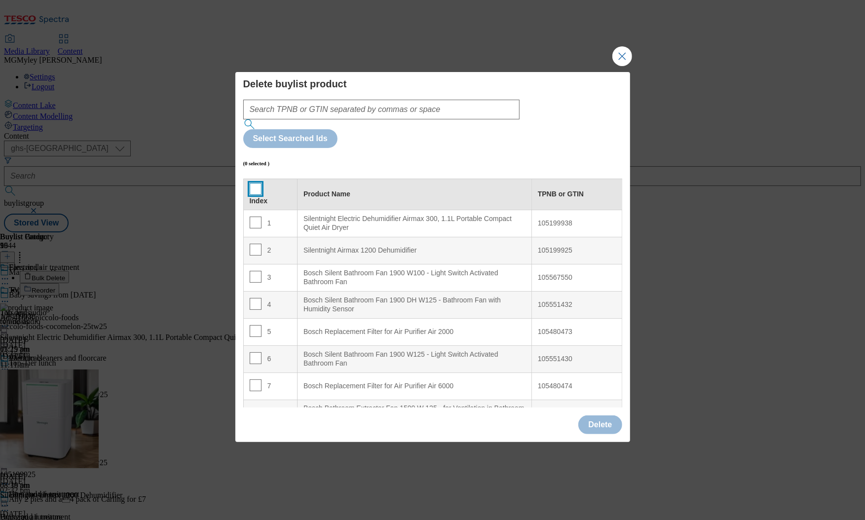
click at [254, 183] on input "Modal" at bounding box center [256, 189] width 12 height 12
checkbox input "true"
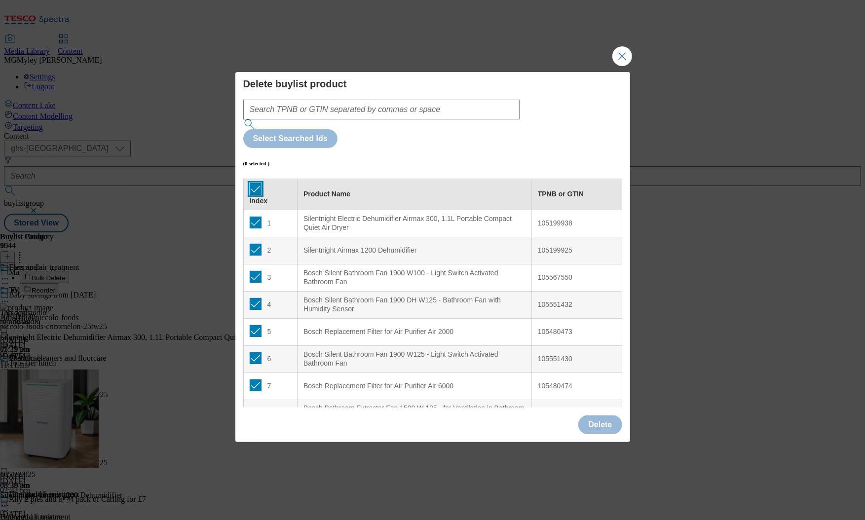
checkbox input "true"
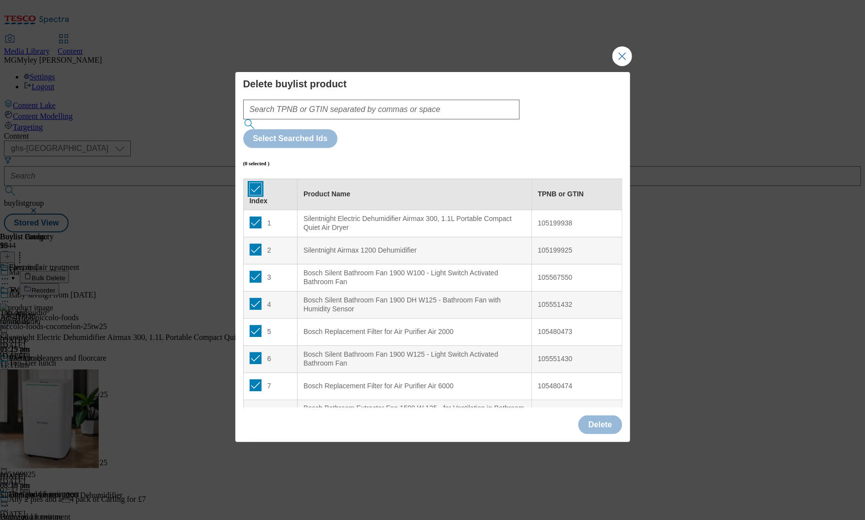
checkbox input "true"
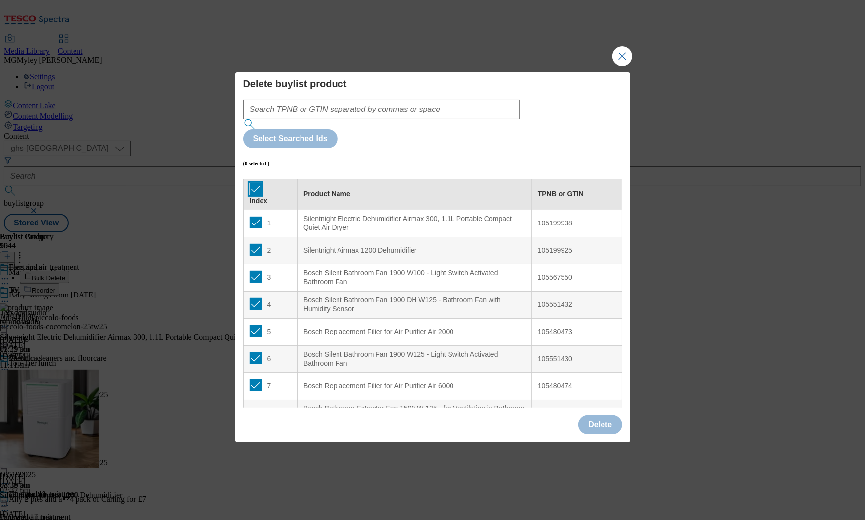
checkbox input "true"
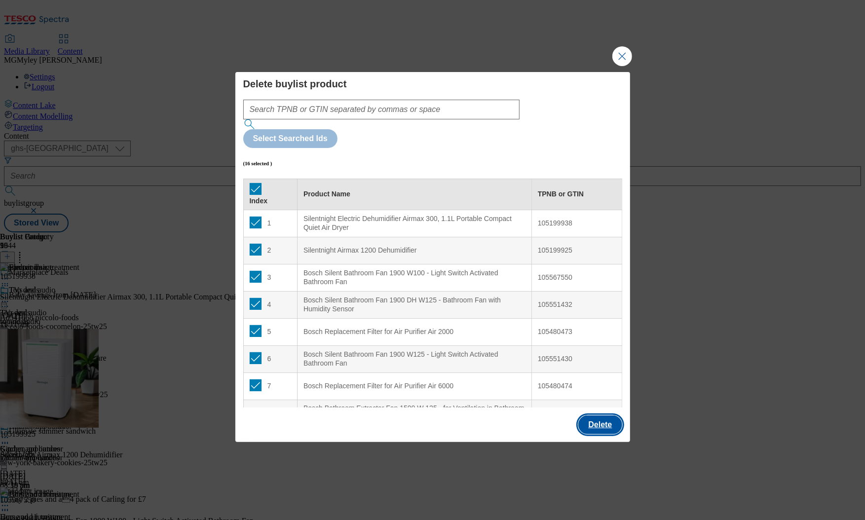
click at [606, 415] on button "Delete" at bounding box center [599, 424] width 43 height 19
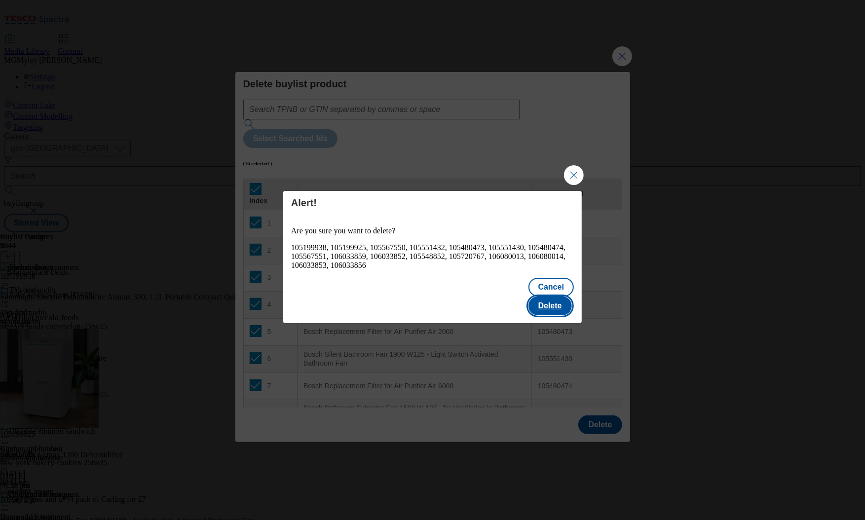
click at [562, 297] on button "Delete" at bounding box center [549, 306] width 43 height 19
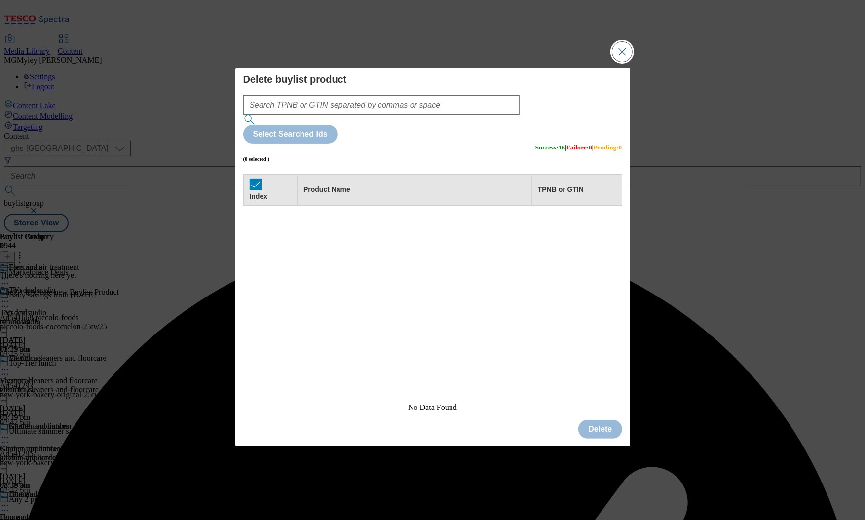
click at [631, 62] on button "Close Modal" at bounding box center [622, 52] width 20 height 20
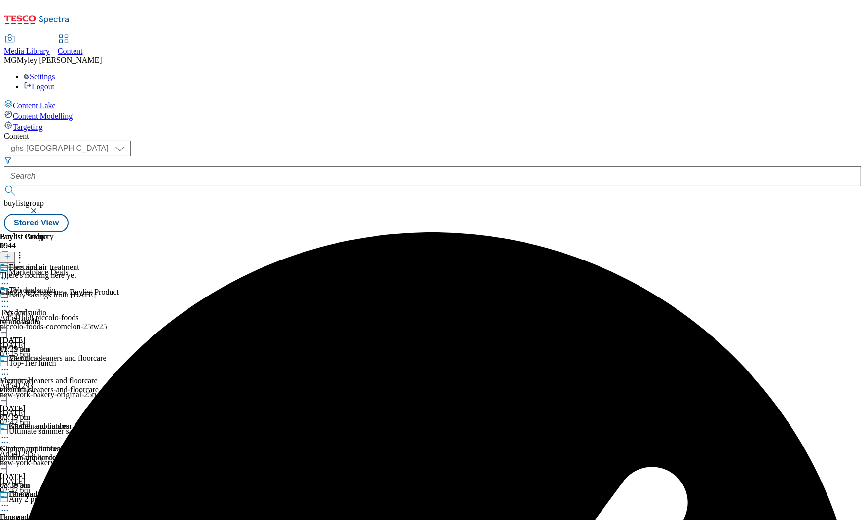
click at [11, 253] on icon at bounding box center [7, 256] width 7 height 7
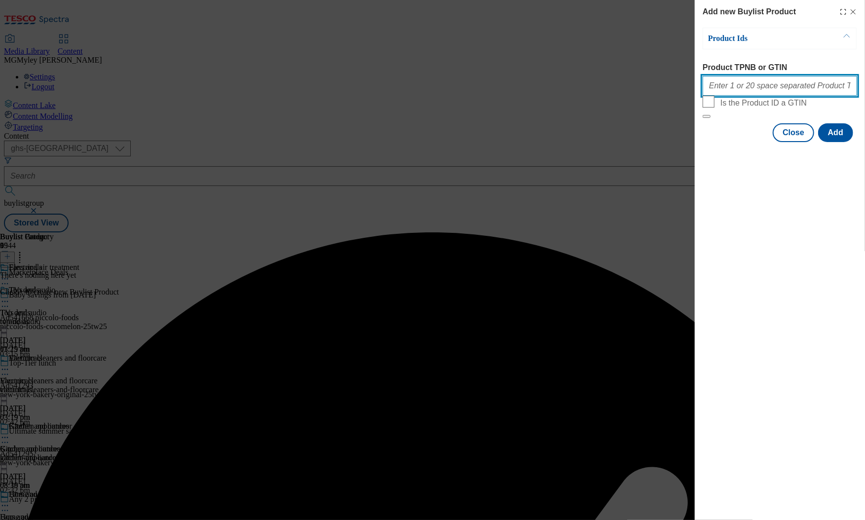
click at [742, 96] on div "Modal" at bounding box center [780, 84] width 154 height 24
paste input "105199938 105199925 105567550 105551432 105480473 105551430 105480474 105567551…"
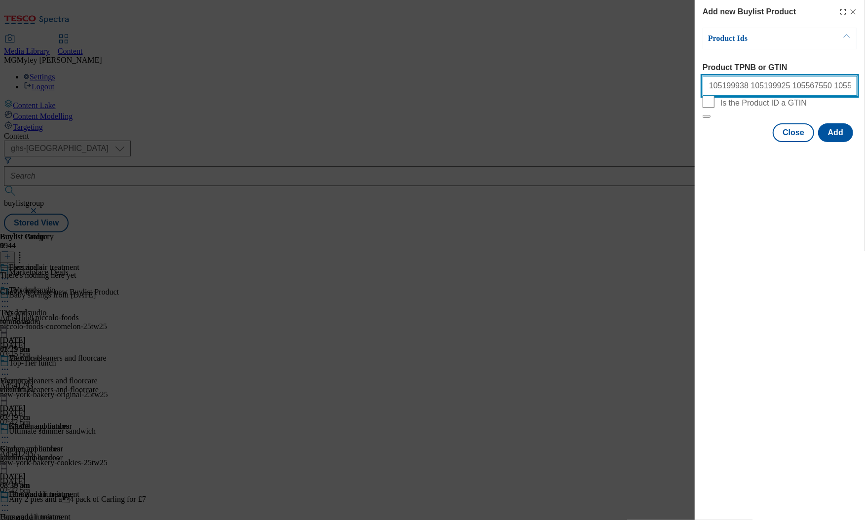
scroll to position [0, 334]
type input "105199938 105199925 105567550 105551432 105480473 105551430 105480474 105567551…"
click at [839, 142] on button "Add" at bounding box center [835, 132] width 35 height 19
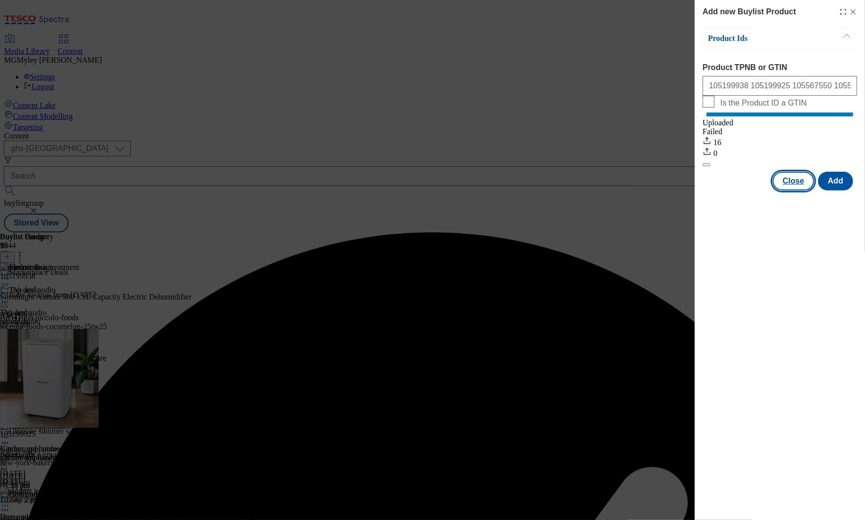
click at [799, 190] on button "Close" at bounding box center [793, 181] width 41 height 19
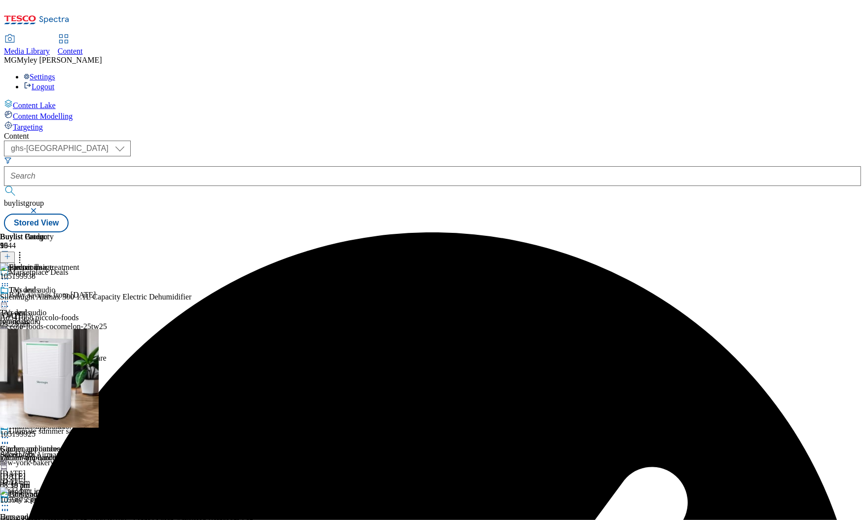
scroll to position [352, 0]
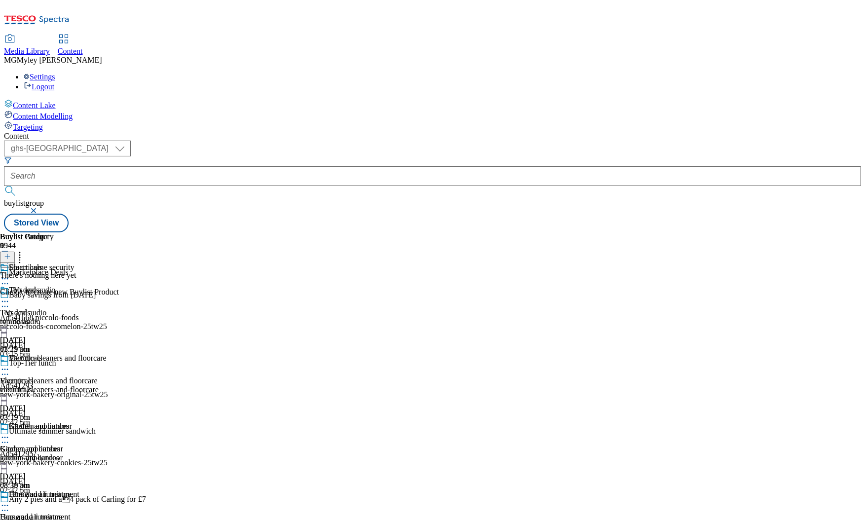
click at [11, 253] on icon at bounding box center [7, 256] width 7 height 7
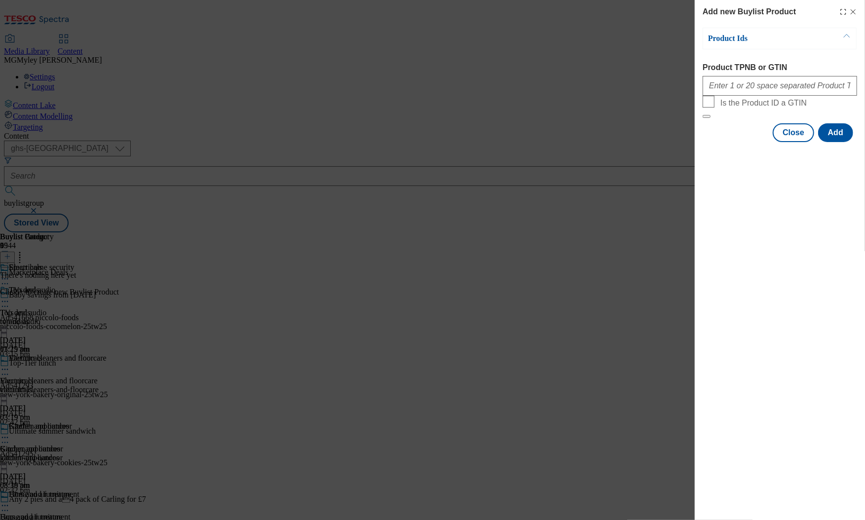
click at [790, 103] on form "Product TPNB or GTIN Is the Product ID a GTIN" at bounding box center [780, 90] width 154 height 55
click at [789, 95] on input "Product TPNB or GTIN" at bounding box center [780, 86] width 154 height 20
click at [738, 373] on div "Add new Buylist Product Product Ids Product TPNB or GTIN Is the Product ID a GT…" at bounding box center [780, 260] width 170 height 520
click at [790, 142] on button "Close" at bounding box center [793, 132] width 41 height 19
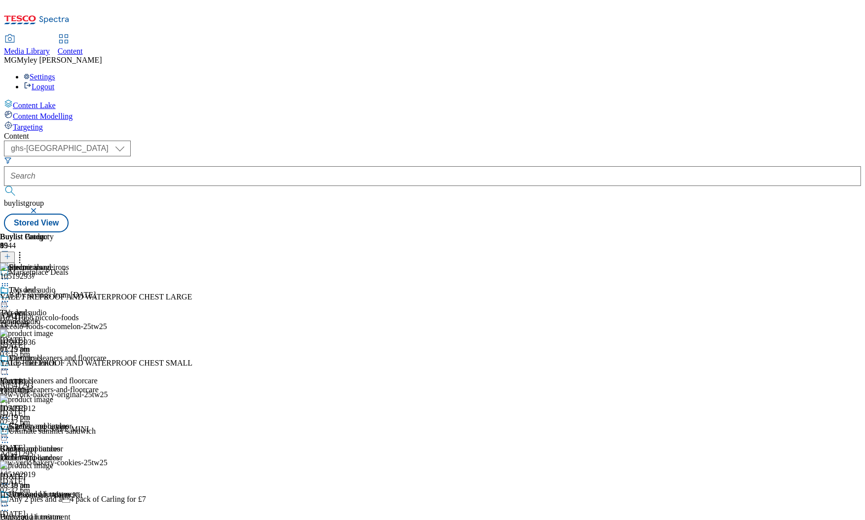
click at [25, 250] on icon at bounding box center [20, 255] width 10 height 10
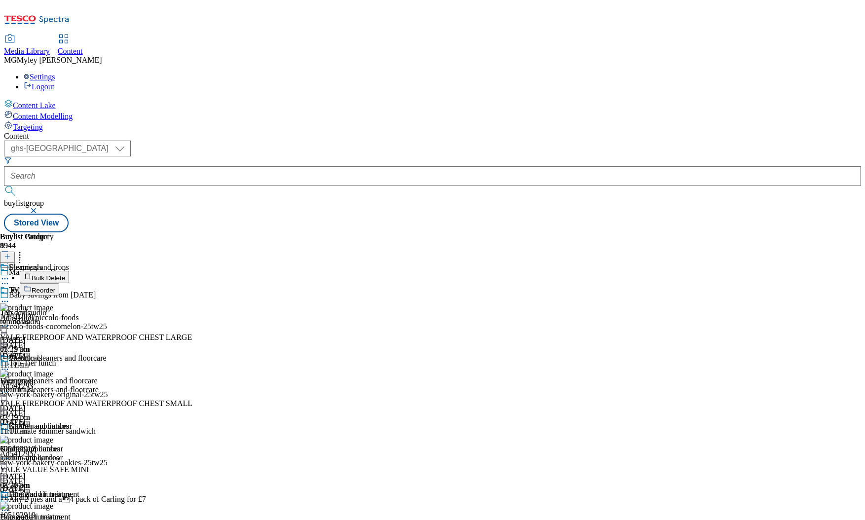
click at [65, 274] on span "Bulk Delete" at bounding box center [49, 277] width 34 height 7
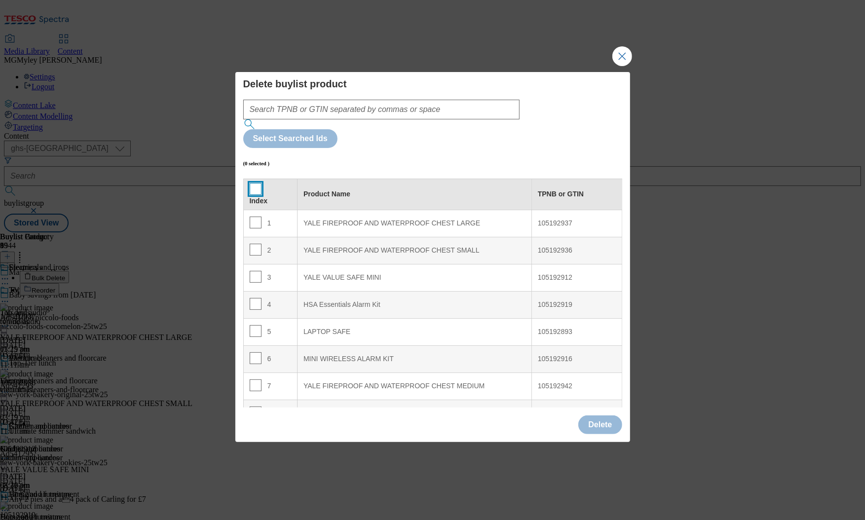
click at [259, 183] on input "Modal" at bounding box center [256, 189] width 12 height 12
checkbox input "true"
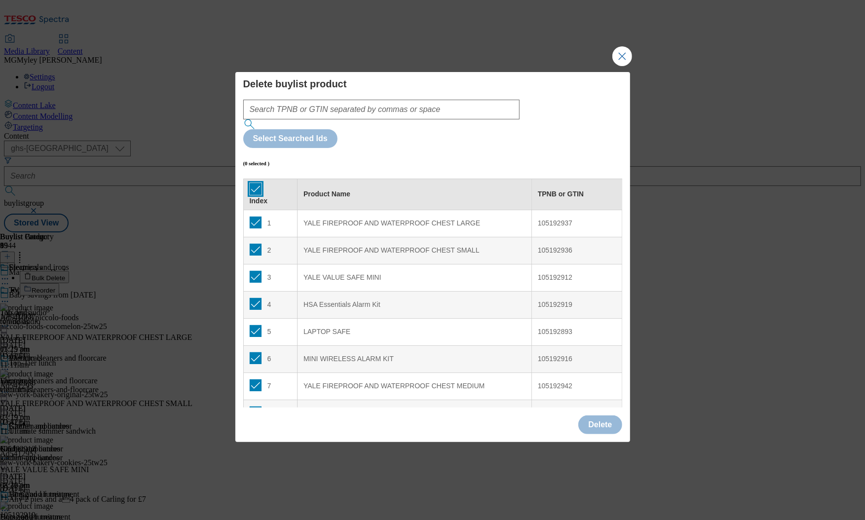
checkbox input "true"
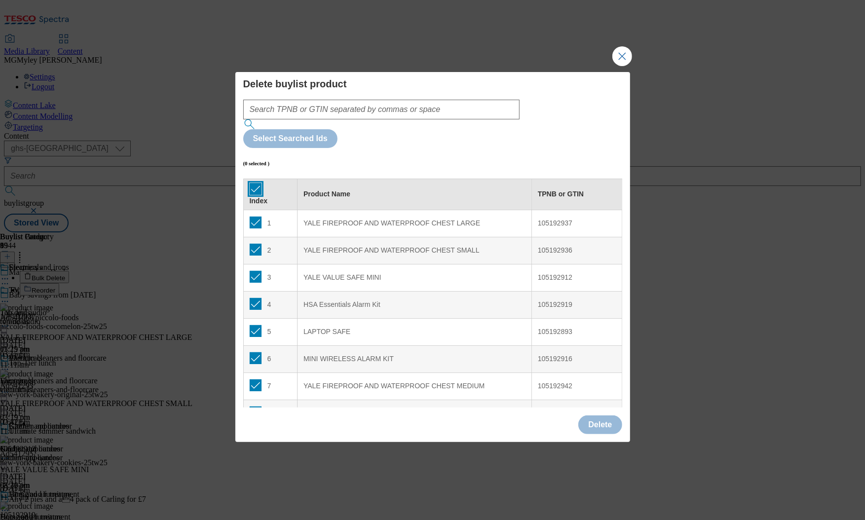
checkbox input "true"
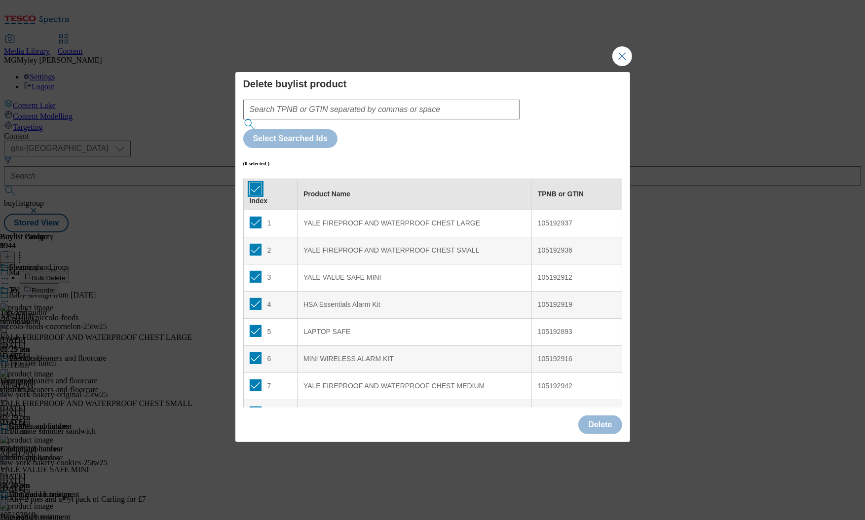
checkbox input "true"
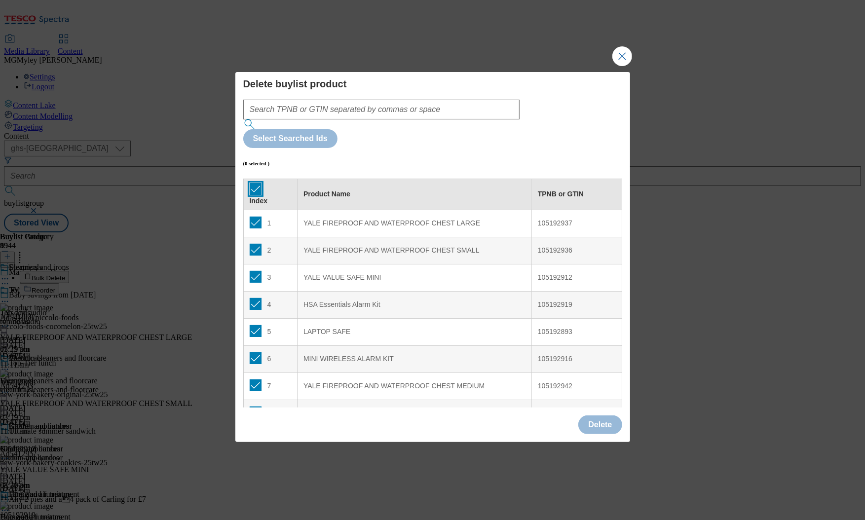
checkbox input "true"
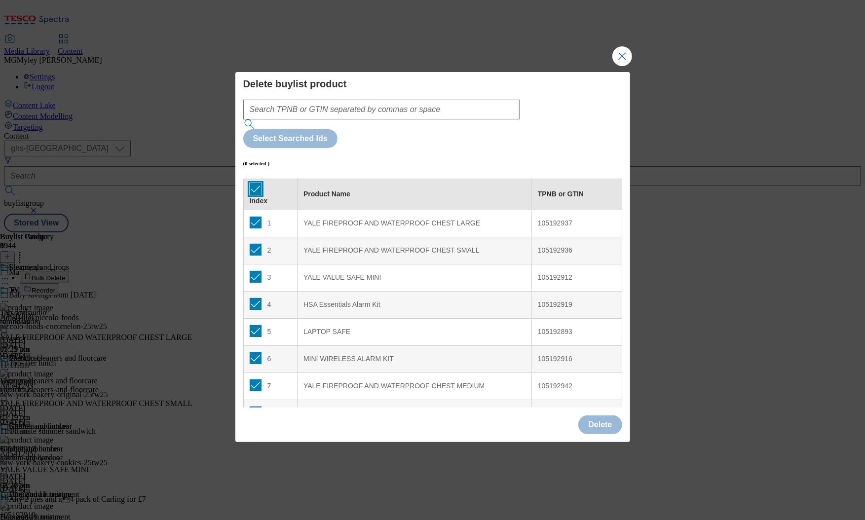
checkbox input "true"
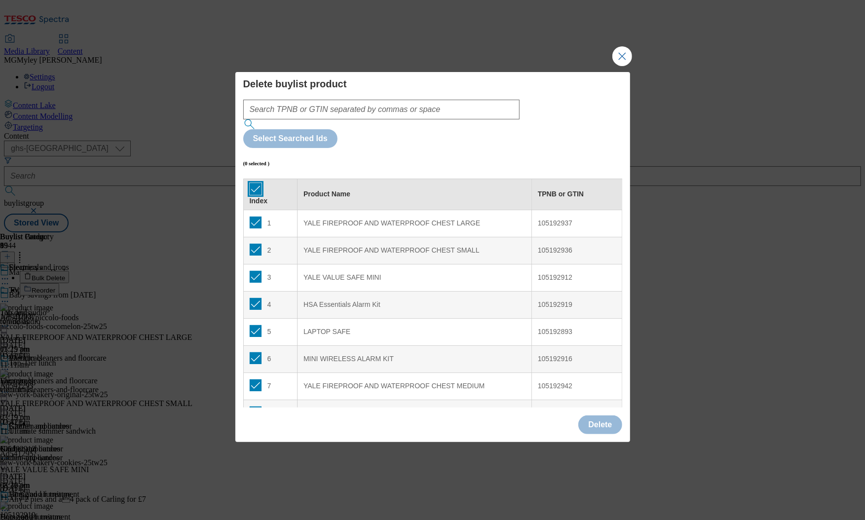
checkbox input "true"
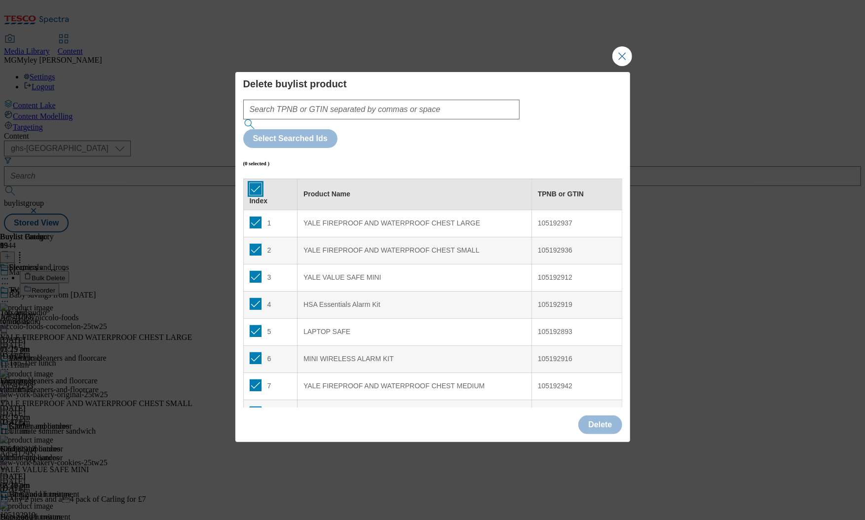
checkbox input "true"
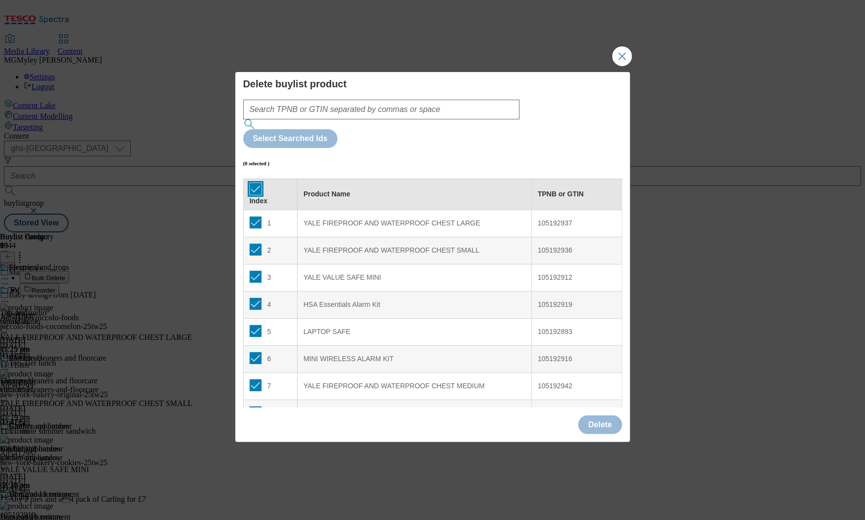
checkbox input "true"
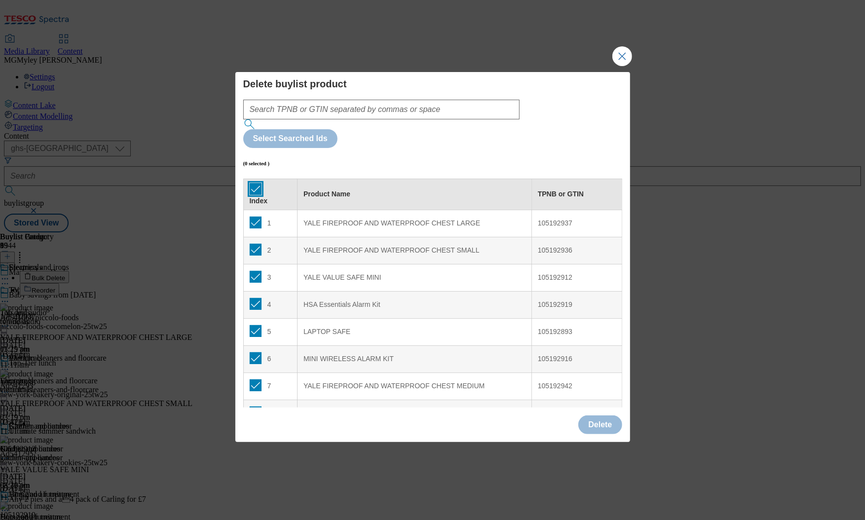
checkbox input "true"
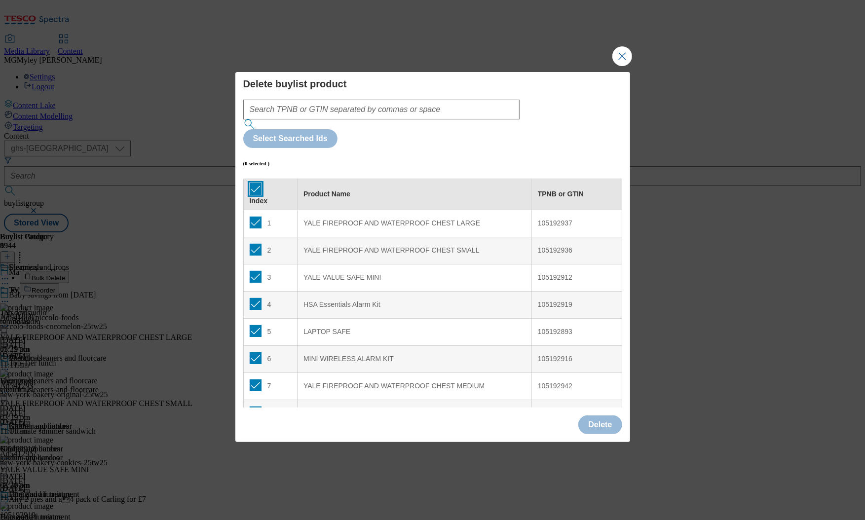
checkbox input "true"
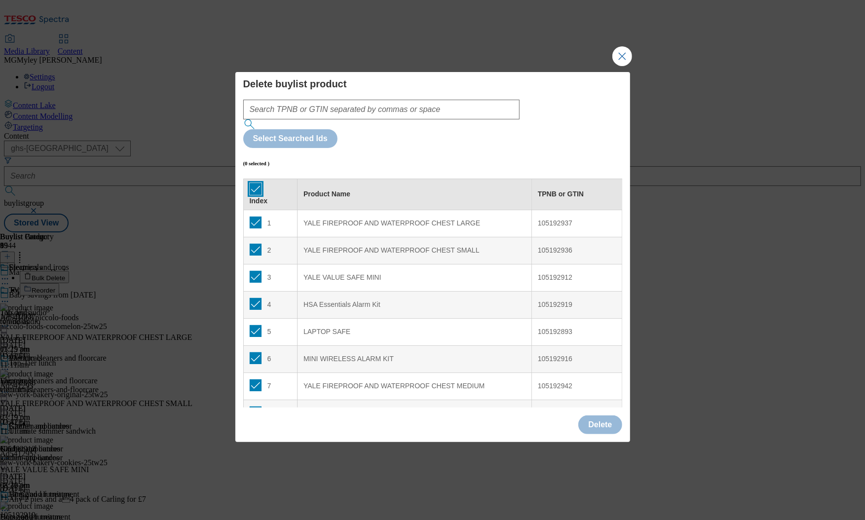
checkbox input "true"
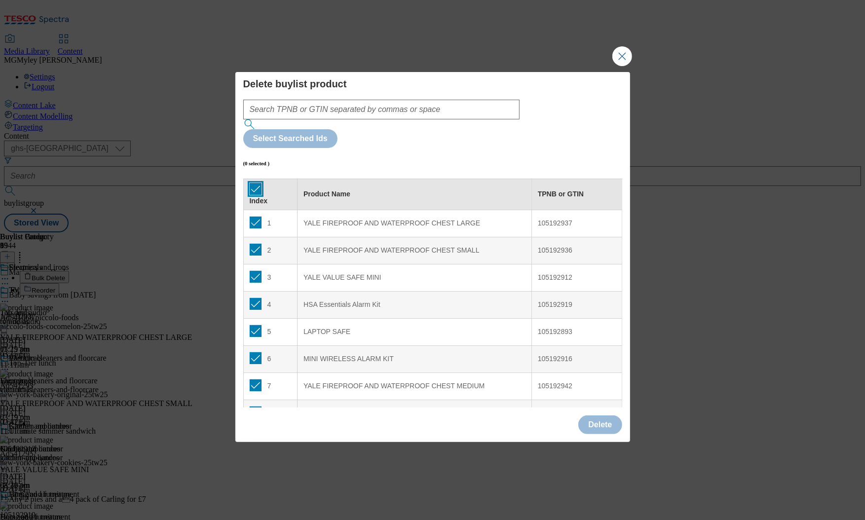
checkbox input "true"
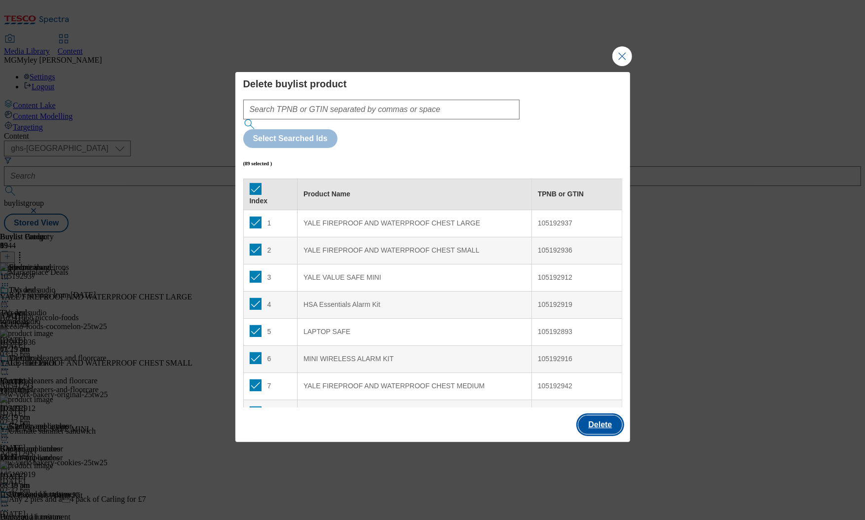
click at [601, 415] on button "Delete" at bounding box center [599, 424] width 43 height 19
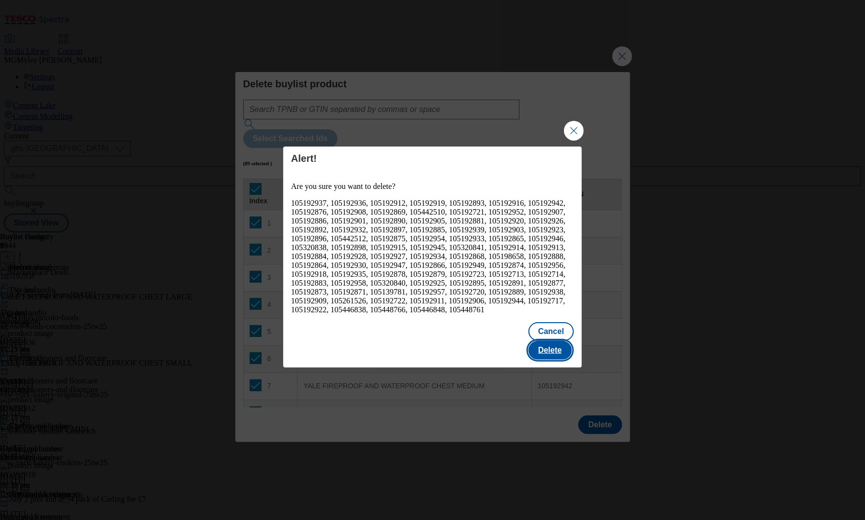
click at [561, 341] on button "Delete" at bounding box center [549, 350] width 43 height 19
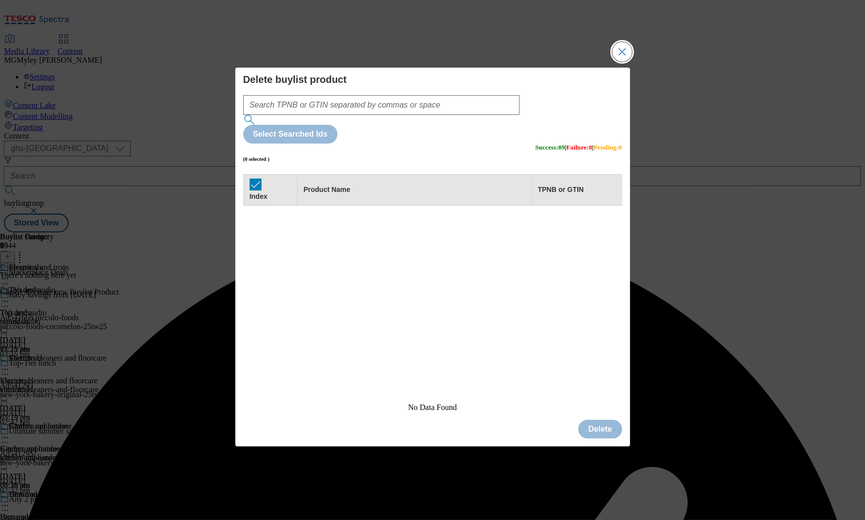
click at [626, 62] on button "Close Modal" at bounding box center [622, 52] width 20 height 20
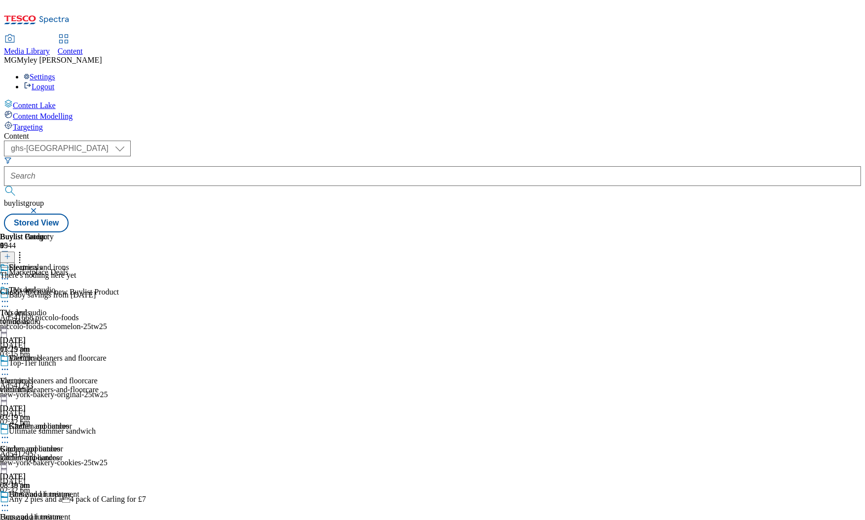
click at [11, 253] on icon at bounding box center [7, 256] width 7 height 7
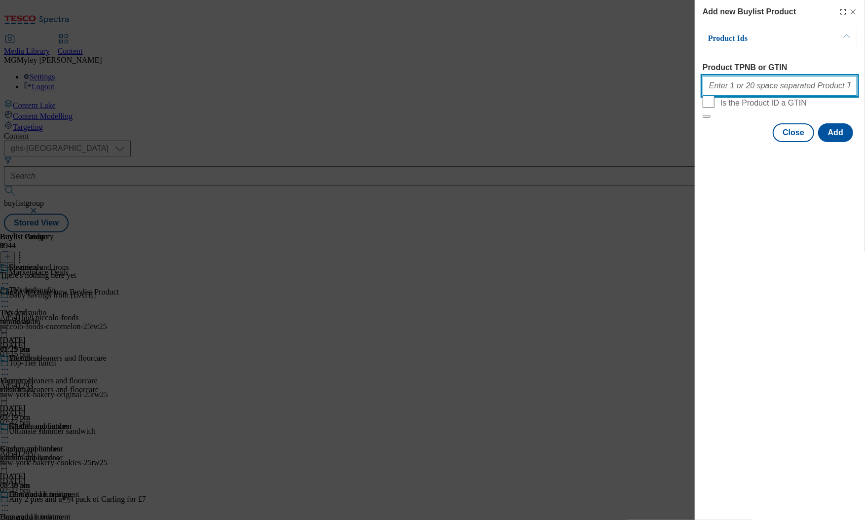
click at [765, 90] on input "Product TPNB or GTIN" at bounding box center [780, 86] width 154 height 20
paste input "105192937 105192936 105192912 105192919 105192893 105192916 105192942 105192876…"
click at [831, 142] on button "Add" at bounding box center [835, 132] width 35 height 19
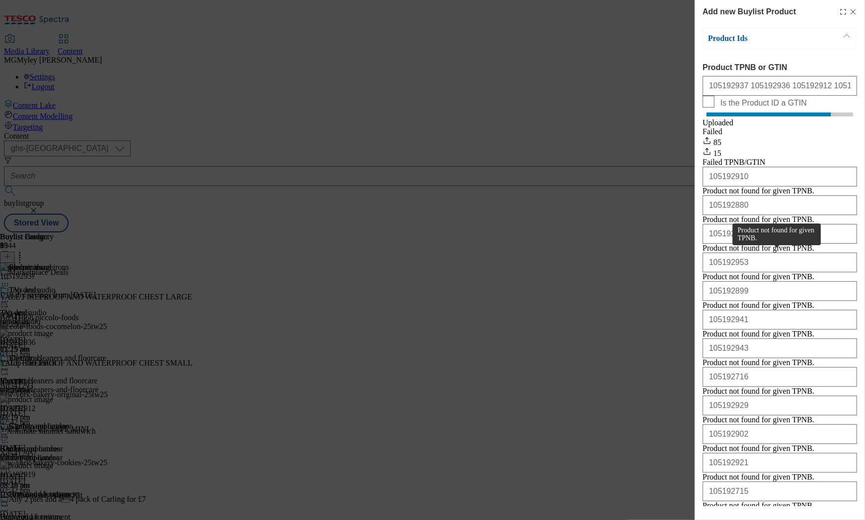
scroll to position [295, 0]
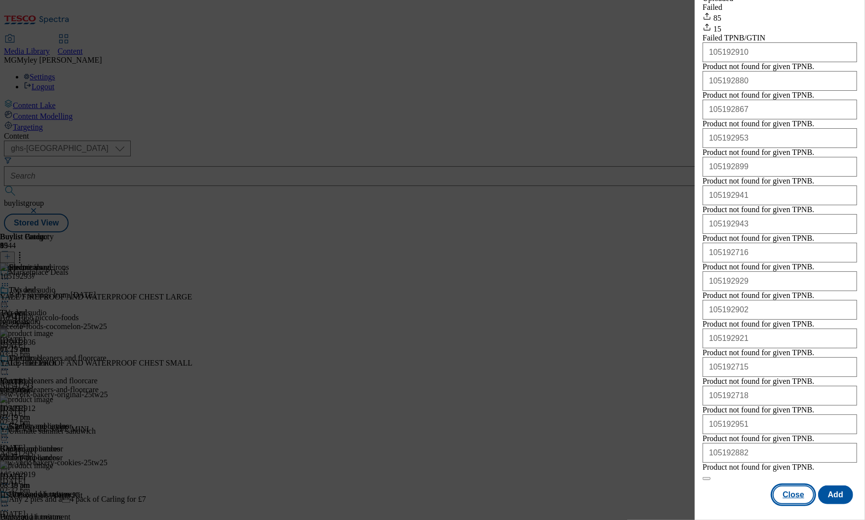
click at [790, 501] on button "Close" at bounding box center [793, 494] width 41 height 19
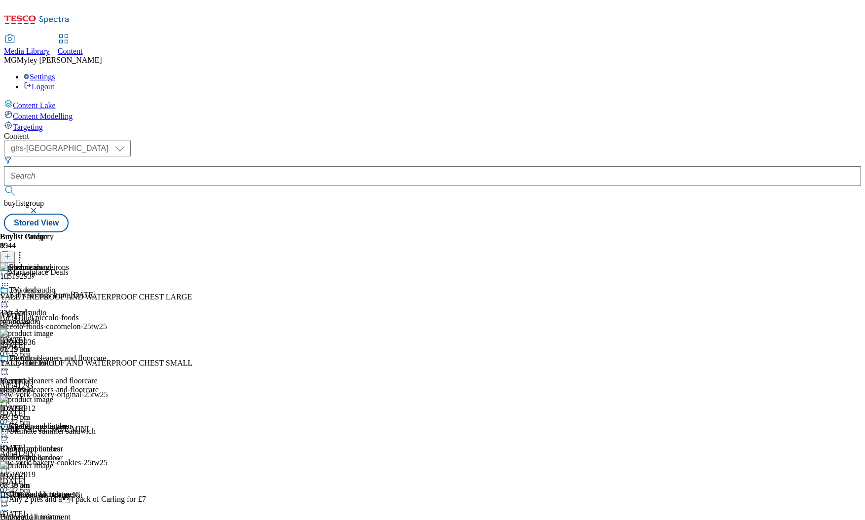
scroll to position [0, 0]
click at [25, 250] on icon at bounding box center [20, 255] width 10 height 10
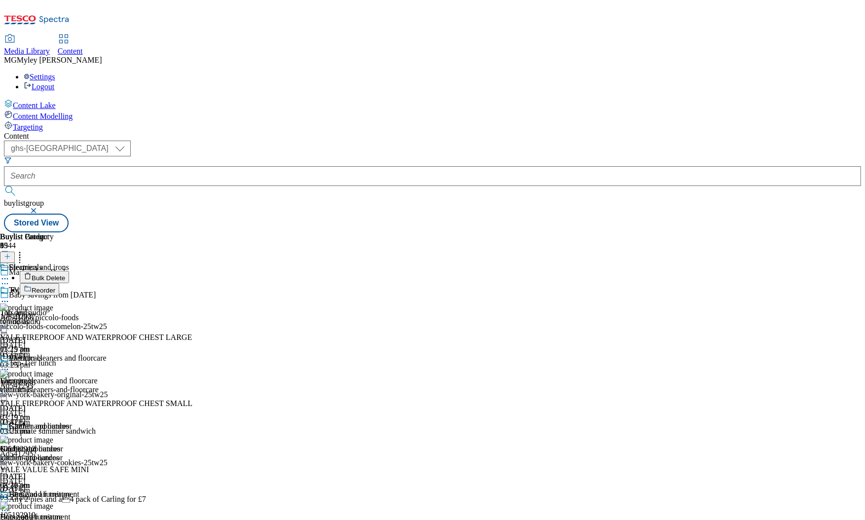
click at [65, 274] on span "Bulk Delete" at bounding box center [49, 277] width 34 height 7
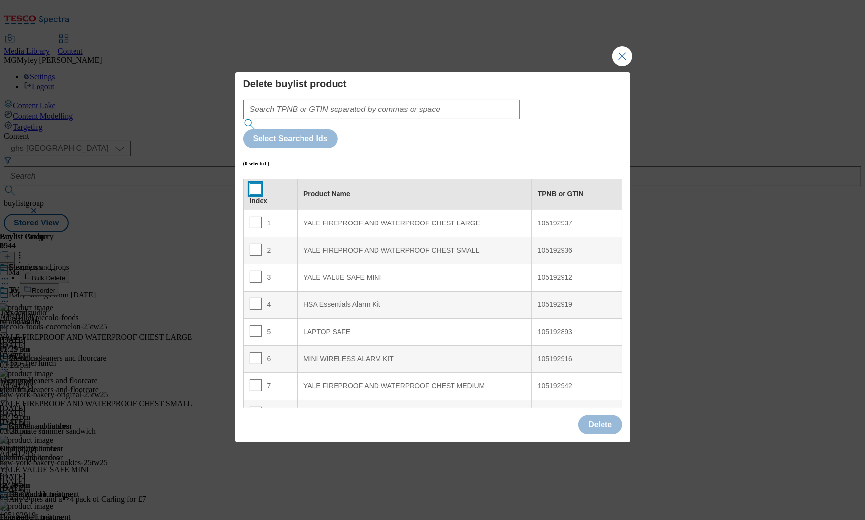
click at [256, 183] on input "Modal" at bounding box center [256, 189] width 12 height 12
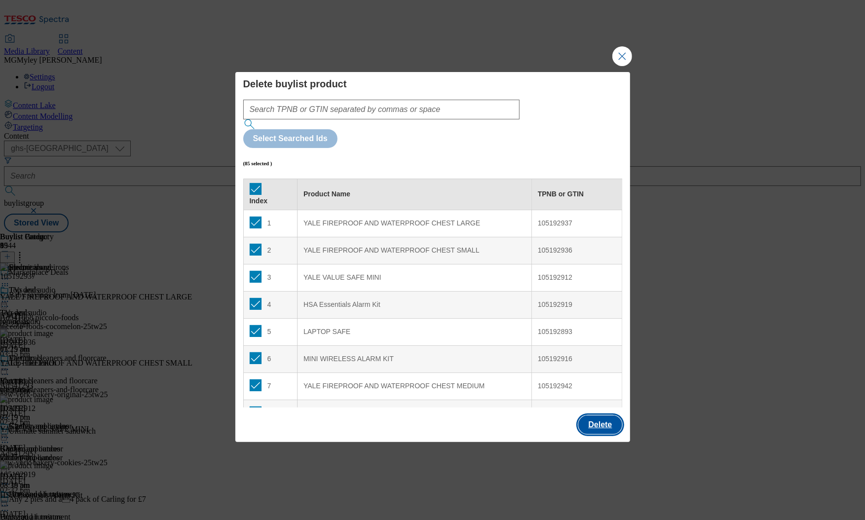
click at [594, 415] on button "Delete" at bounding box center [599, 424] width 43 height 19
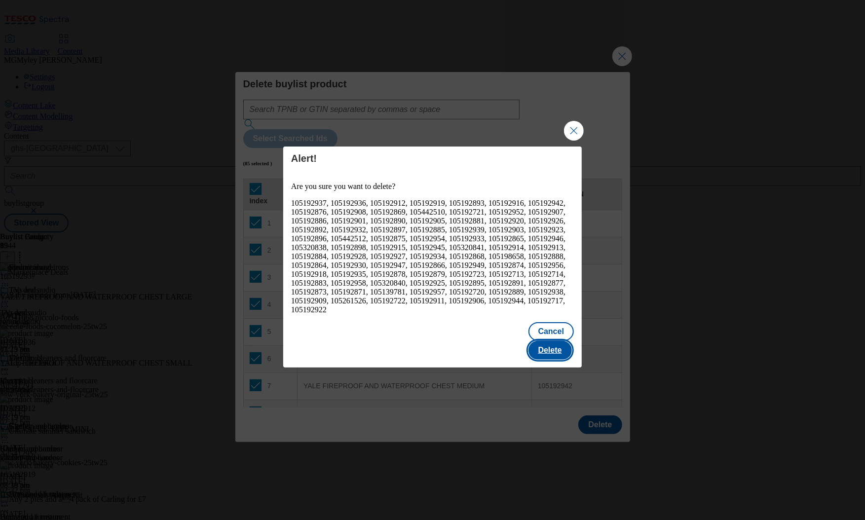
click at [552, 341] on button "Delete" at bounding box center [549, 350] width 43 height 19
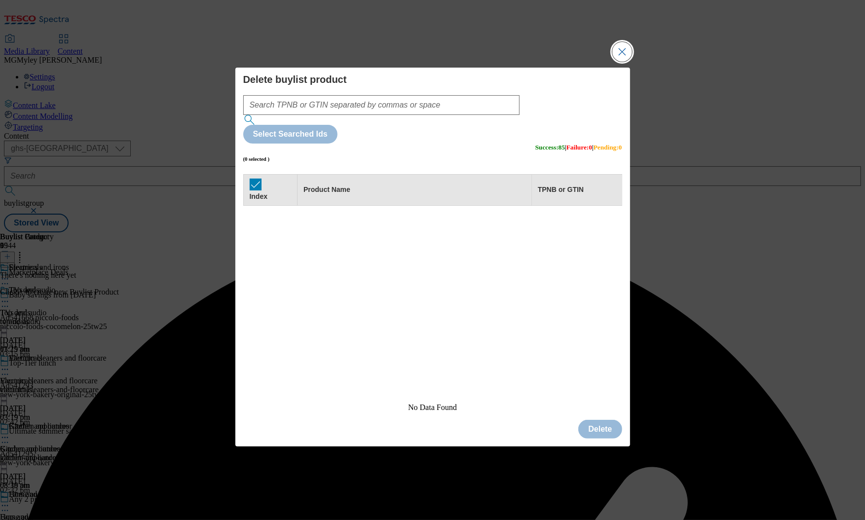
click at [620, 62] on button "Close Modal" at bounding box center [622, 52] width 20 height 20
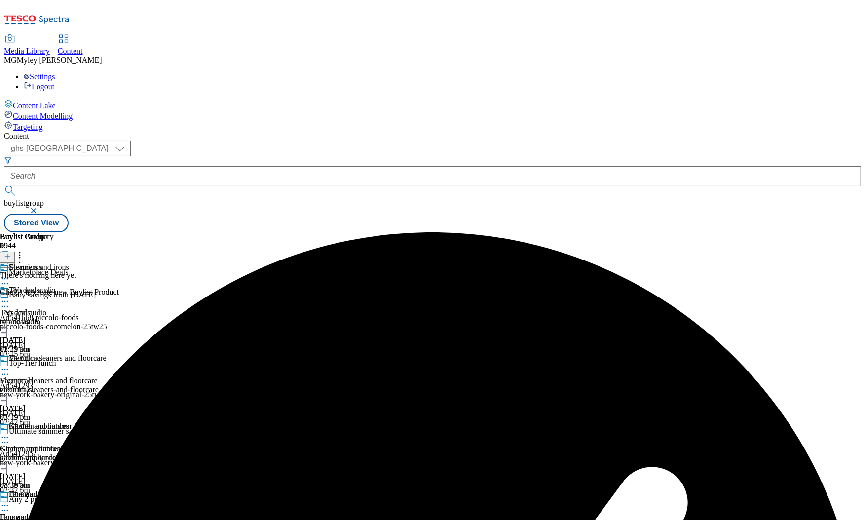
click at [15, 253] on div at bounding box center [7, 257] width 15 height 8
click at [15, 252] on button at bounding box center [7, 257] width 15 height 11
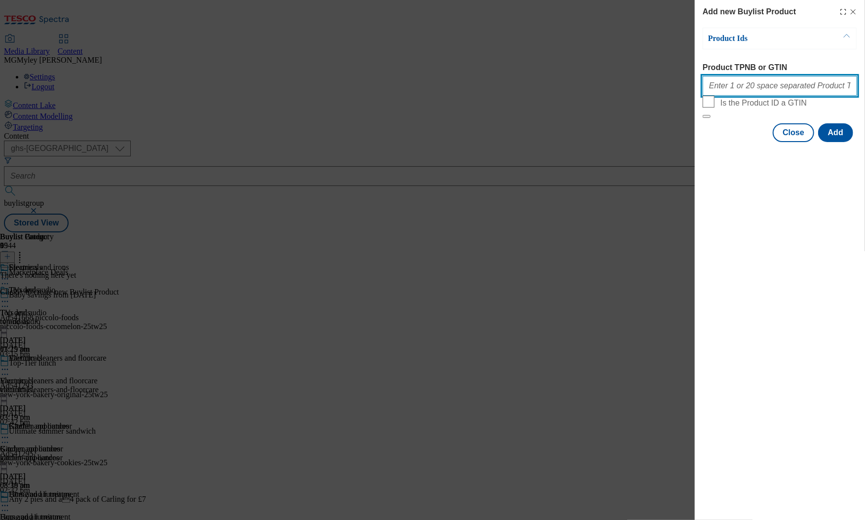
click at [732, 89] on input "Product TPNB or GTIN" at bounding box center [780, 86] width 154 height 20
paste input "105446838 105448766 105446848 105448761"
click at [829, 142] on button "Add" at bounding box center [835, 132] width 35 height 19
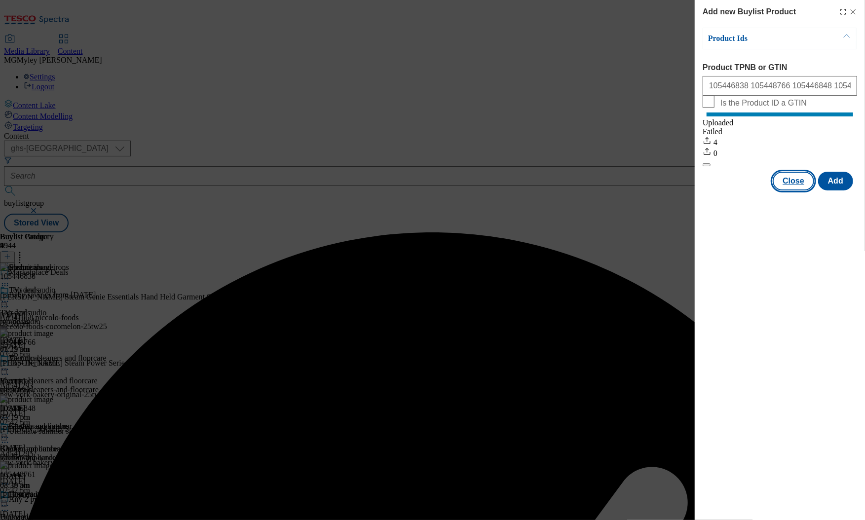
click at [801, 190] on button "Close" at bounding box center [793, 181] width 41 height 19
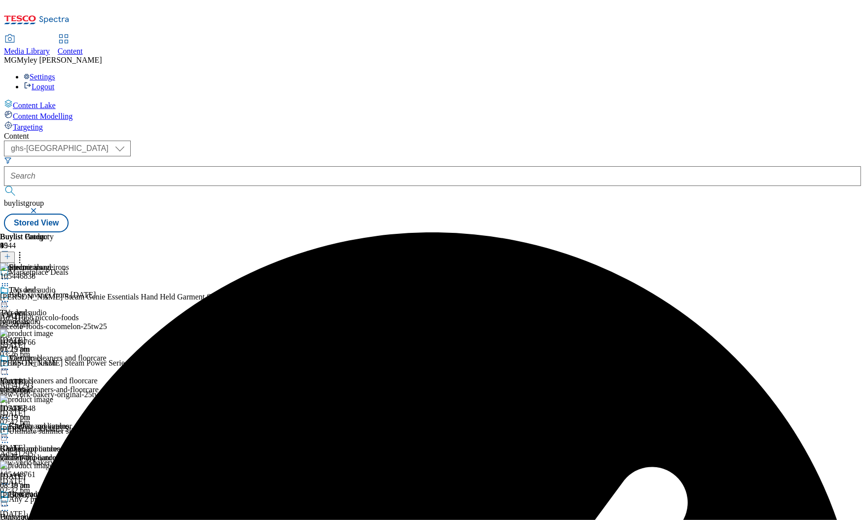
scroll to position [282, 0]
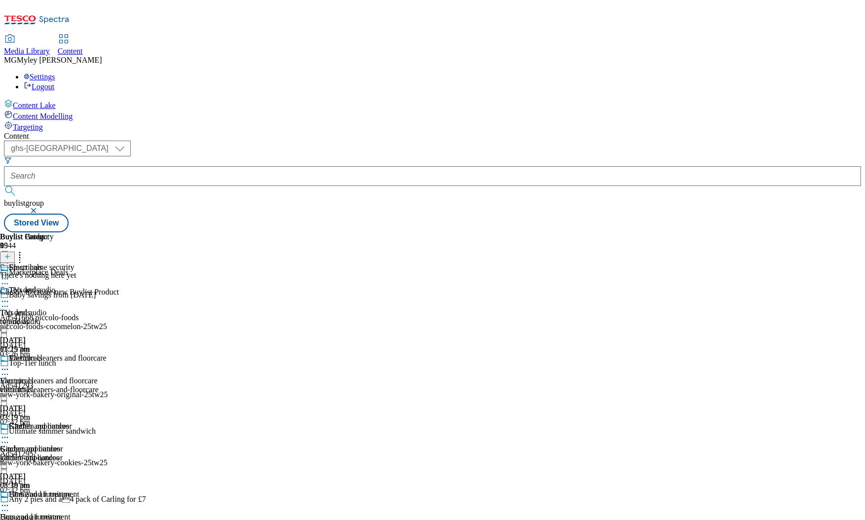
click at [11, 253] on icon at bounding box center [7, 256] width 7 height 7
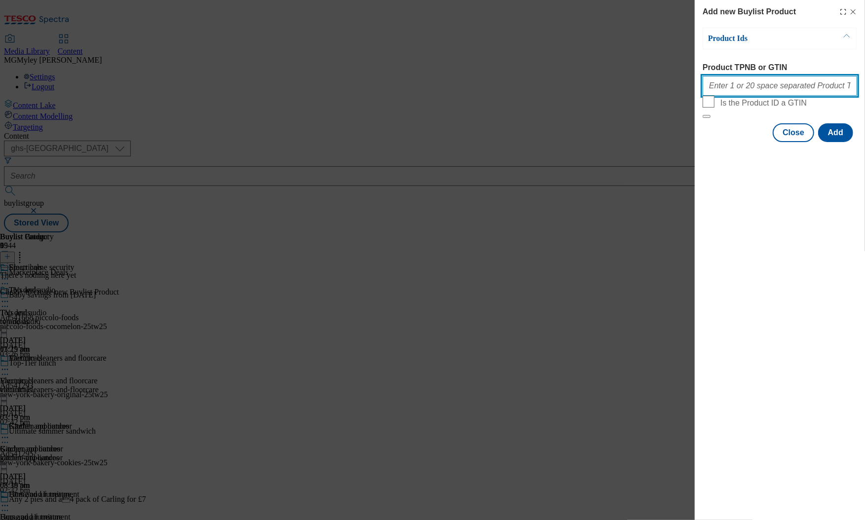
click at [759, 91] on input "Product TPNB or GTIN" at bounding box center [780, 86] width 154 height 20
paste input "105192937 105192936 105192912 105192919 105192893 105192916 105192942 105192876…"
click at [831, 204] on div "Add new Buylist Product Product Ids Product TPNB or GTIN Is the Product ID a GT…" at bounding box center [780, 260] width 170 height 520
click at [838, 142] on button "Add" at bounding box center [835, 132] width 35 height 19
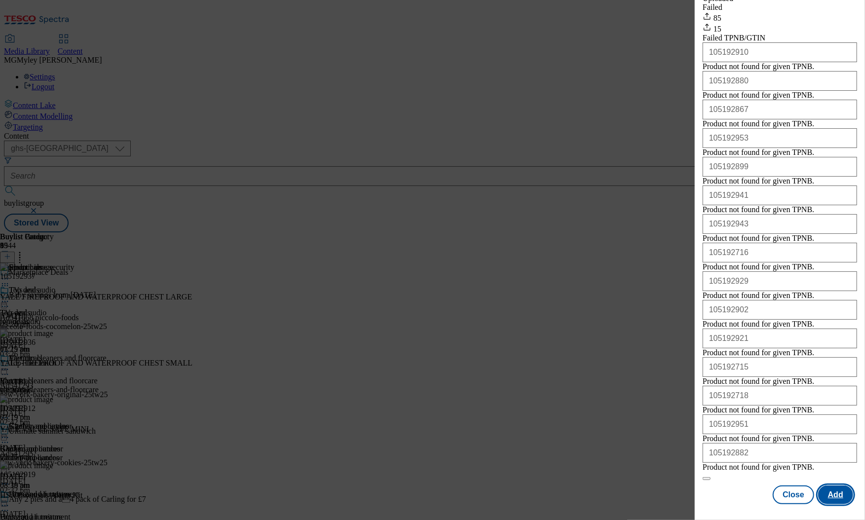
scroll to position [295, 0]
click at [788, 498] on button "Close" at bounding box center [793, 494] width 41 height 19
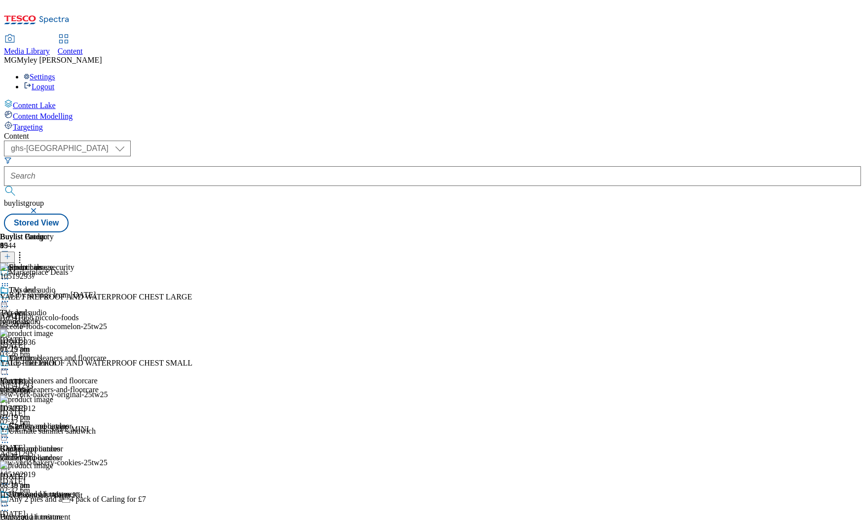
scroll to position [0, 0]
click at [10, 365] on icon at bounding box center [5, 370] width 10 height 10
click at [54, 432] on span "Preview" at bounding box center [42, 435] width 23 height 7
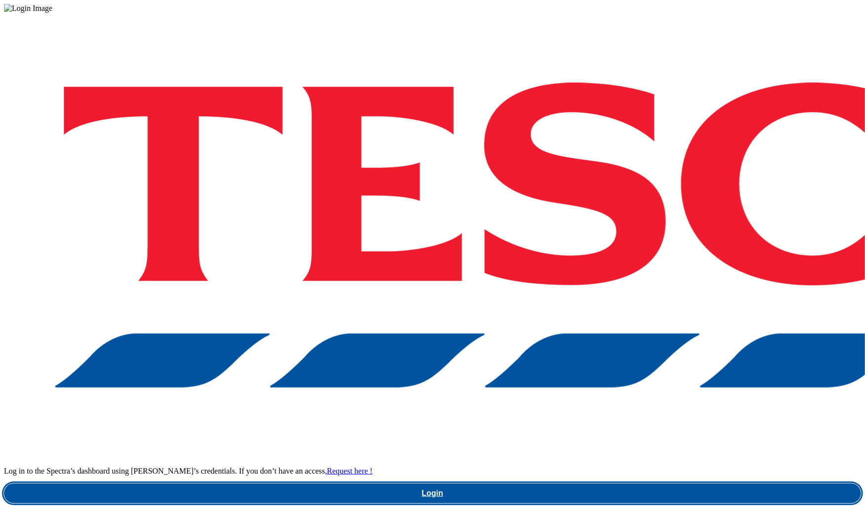
click at [644, 483] on link "Login" at bounding box center [432, 493] width 857 height 20
